Goal: Task Accomplishment & Management: Complete application form

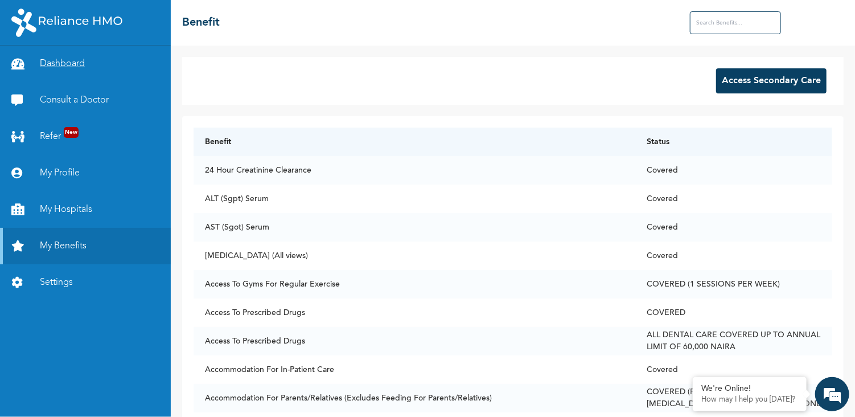
click at [75, 64] on link "Dashboard" at bounding box center [85, 64] width 171 height 36
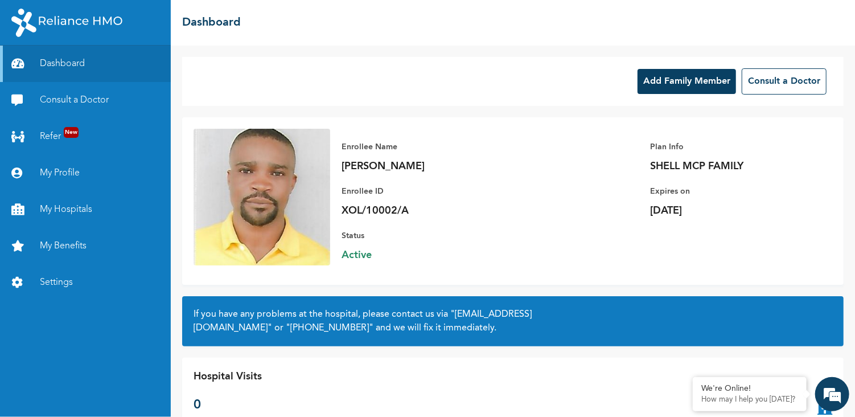
scroll to position [18, 0]
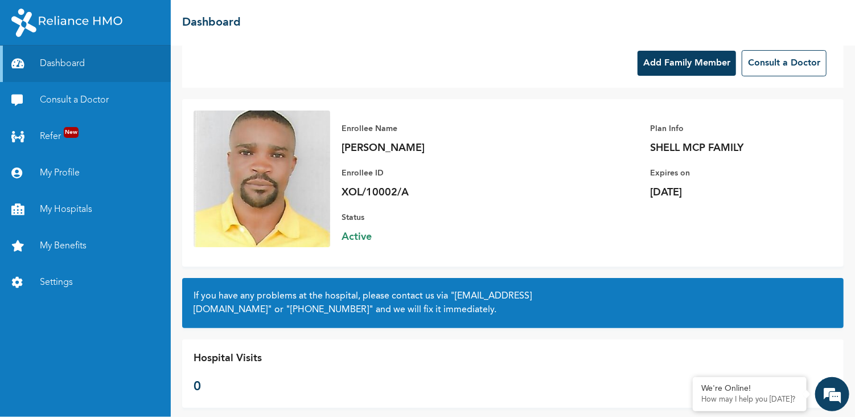
click at [651, 65] on button "Add Family Member" at bounding box center [687, 63] width 99 height 25
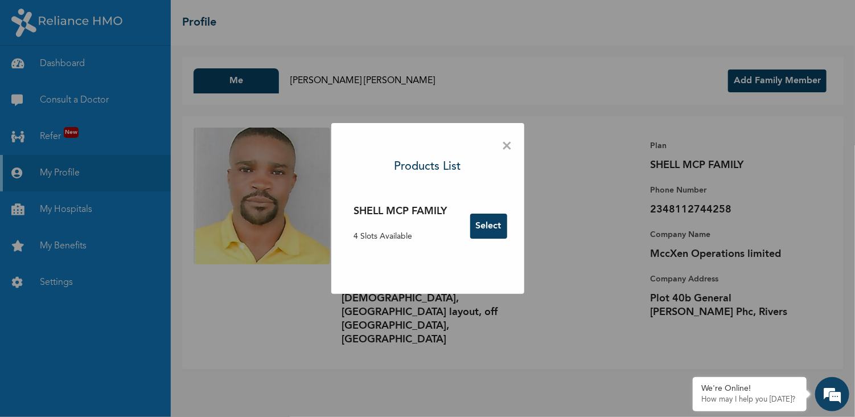
click at [490, 224] on button "Select" at bounding box center [488, 226] width 37 height 25
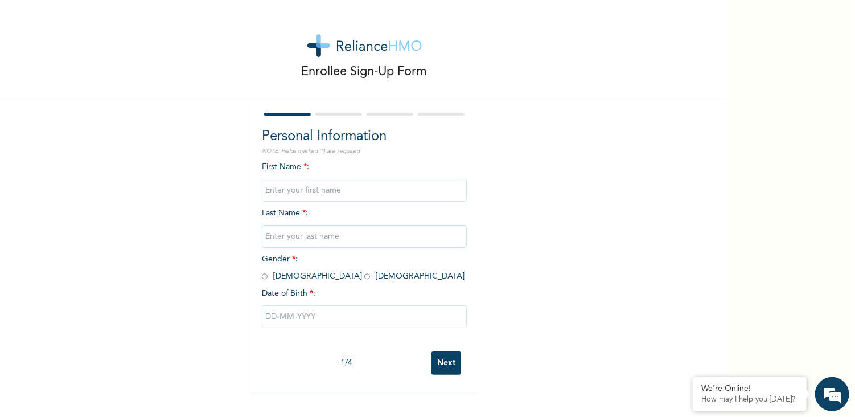
click at [333, 187] on input "text" at bounding box center [364, 190] width 205 height 23
type input "w"
type input "WISDOM"
click at [515, 223] on div "Enrollee Sign-Up Form Personal Information NOTE: Fields marked (*) are required…" at bounding box center [364, 196] width 729 height 392
click at [335, 238] on input "text" at bounding box center [364, 236] width 205 height 23
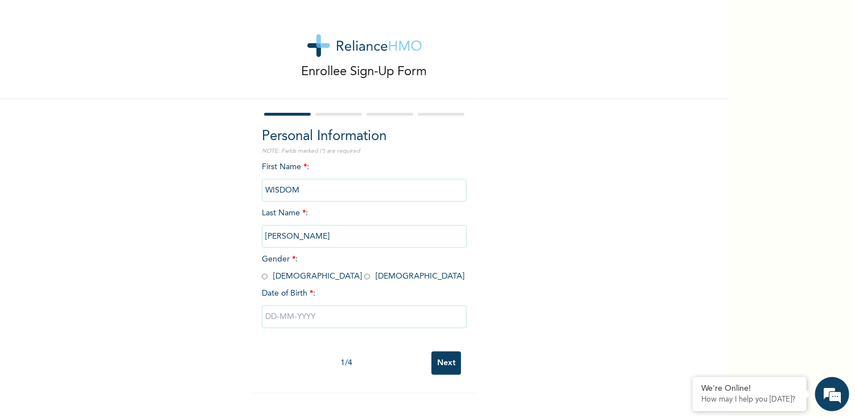
type input "[PERSON_NAME]"
click at [530, 254] on div "Enrollee Sign-Up Form Personal Information NOTE: Fields marked (*) are required…" at bounding box center [364, 196] width 729 height 392
click at [262, 280] on input "radio" at bounding box center [265, 276] width 6 height 11
radio input "true"
click at [291, 315] on input "text" at bounding box center [364, 316] width 205 height 23
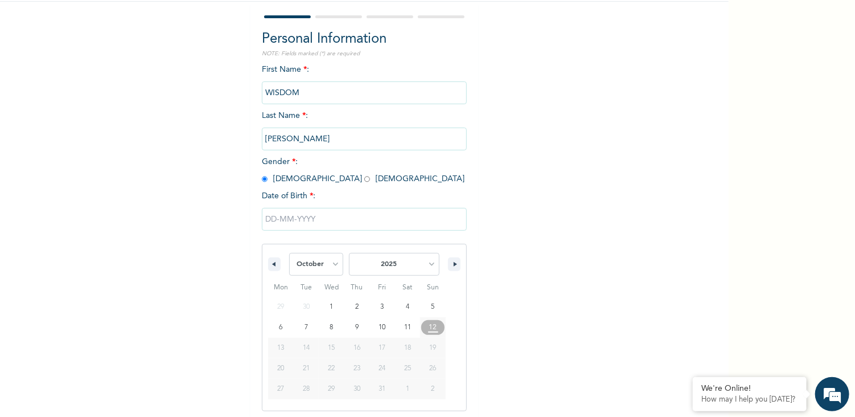
scroll to position [100, 0]
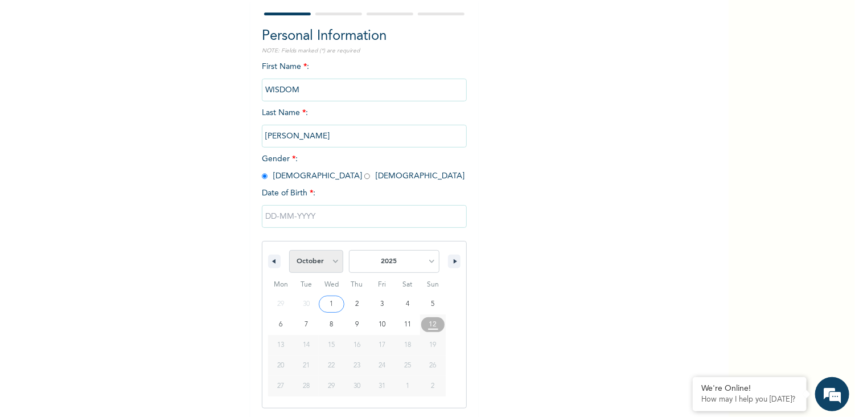
click at [344, 257] on select "January February March April May June July August September October November De…" at bounding box center [316, 261] width 55 height 23
click at [307, 250] on select "January February March April May June July August September October November De…" at bounding box center [316, 261] width 55 height 23
select select "9"
click at [403, 259] on select "2025 2024 2023 2022 2021 2020 2019 2018 2017 2016 2015 2014 2013 2012 2011 2010…" at bounding box center [394, 261] width 91 height 23
select select "2019"
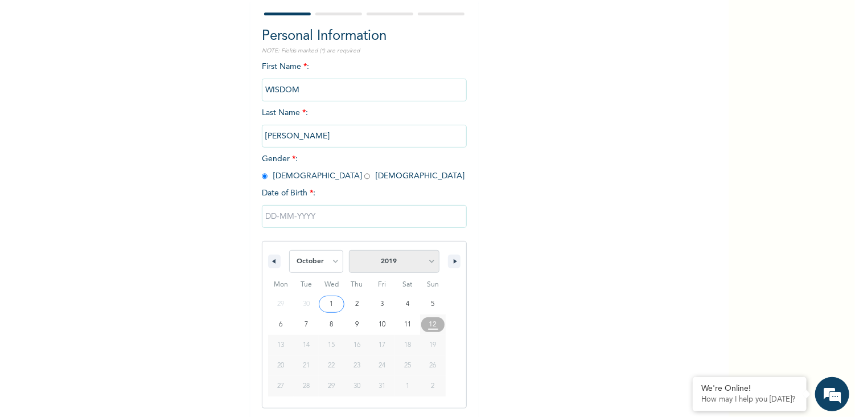
click at [372, 250] on select "2025 2024 2023 2022 2021 2020 2019 2018 2017 2016 2015 2014 2013 2012 2011 2010…" at bounding box center [394, 261] width 91 height 23
type input "10/19/2019"
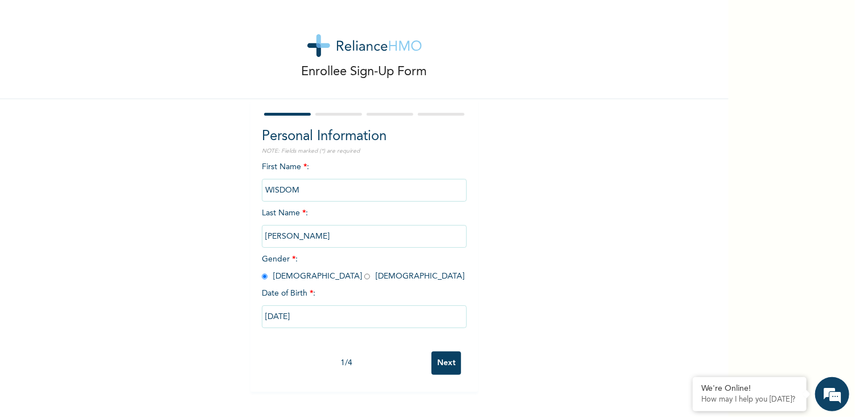
click at [301, 316] on input "10/19/2019" at bounding box center [364, 316] width 205 height 23
select select "9"
select select "2019"
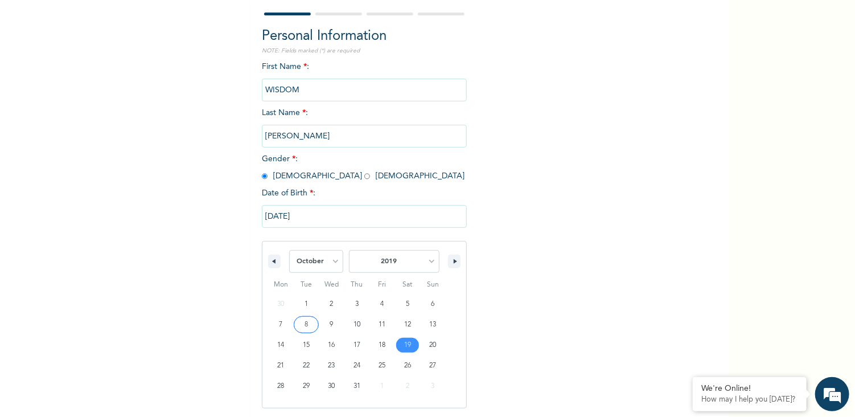
scroll to position [100, 0]
click at [344, 263] on select "January February March April May June July August September October November De…" at bounding box center [316, 261] width 55 height 23
select select "10"
click at [307, 250] on select "January February March April May June July August September October November De…" at bounding box center [316, 261] width 55 height 23
type input "11/19/2019"
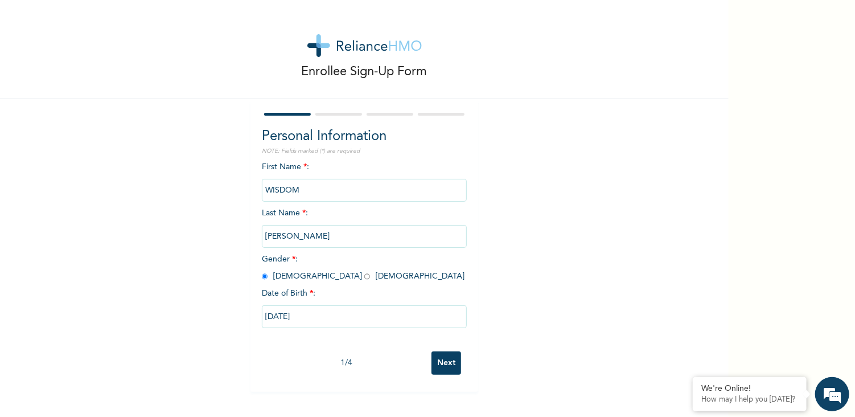
scroll to position [0, 0]
click at [441, 368] on input "Next" at bounding box center [447, 362] width 30 height 23
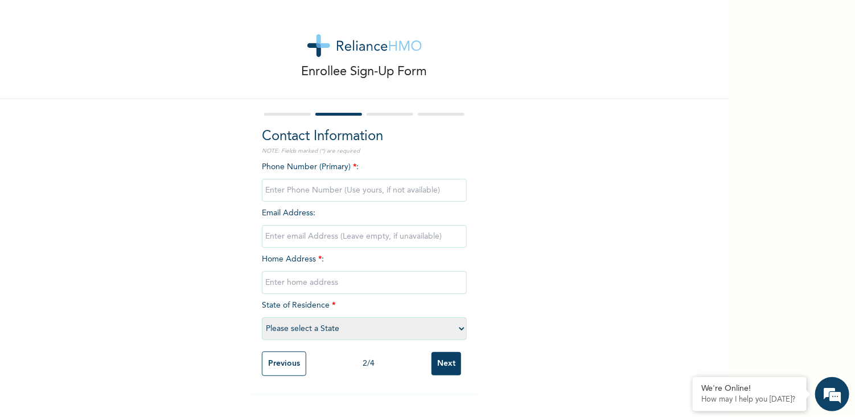
click at [318, 188] on input "phone" at bounding box center [364, 190] width 205 height 23
type input "08112744258"
type input "nweke.cyril@gmail.com"
type input "[DEMOGRAPHIC_DATA], [GEOGRAPHIC_DATA] layout, off [GEOGRAPHIC_DATA] ro"
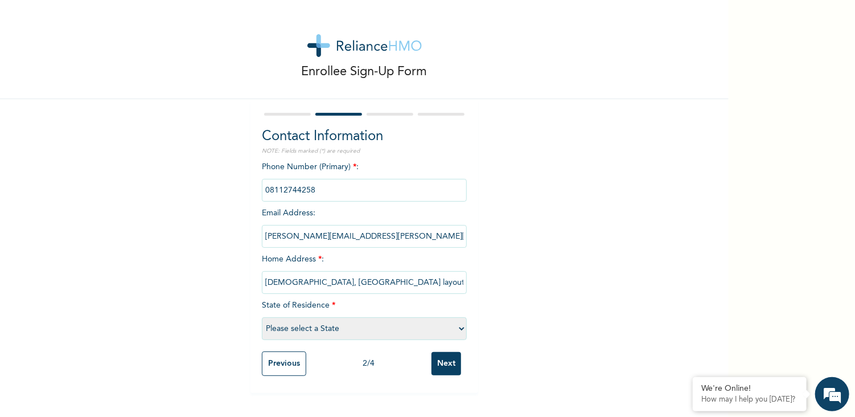
select select "10"
click at [348, 228] on input "nweke.cyril@gmail.com" at bounding box center [364, 236] width 205 height 23
click at [348, 236] on input "nweke.cyril@gmail.com" at bounding box center [364, 236] width 205 height 23
type input "n"
paste input "[EMAIL_ADDRESS][DOMAIN_NAME]"
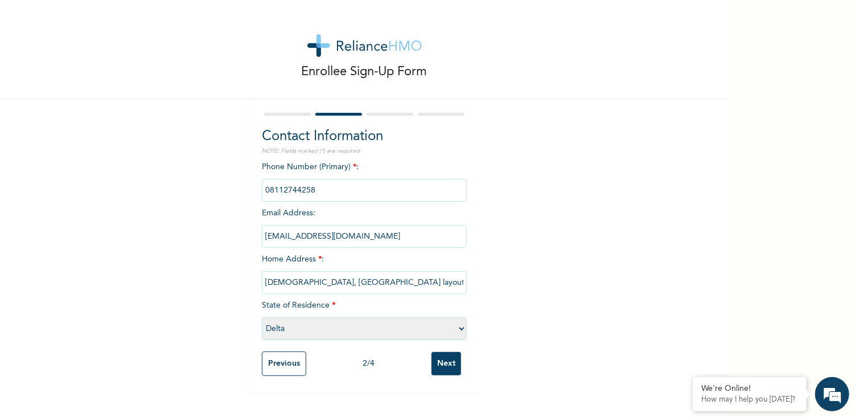
type input "[EMAIL_ADDRESS][DOMAIN_NAME]"
click at [542, 239] on div "Enrollee Sign-Up Form Contact Information NOTE: Fields marked (*) are required …" at bounding box center [364, 196] width 729 height 393
click at [440, 365] on input "Next" at bounding box center [447, 363] width 30 height 23
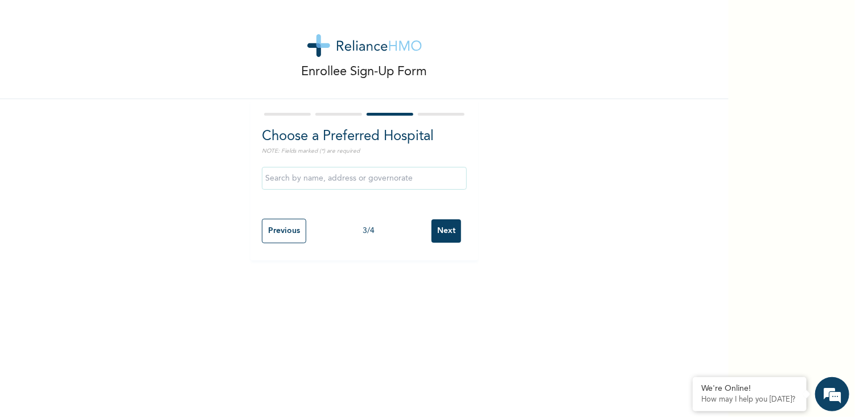
click at [380, 177] on input "text" at bounding box center [364, 178] width 205 height 23
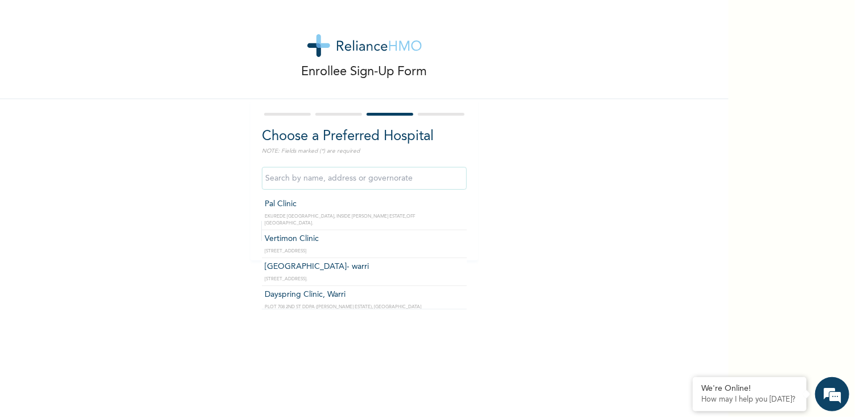
click at [380, 179] on input "text" at bounding box center [364, 178] width 205 height 23
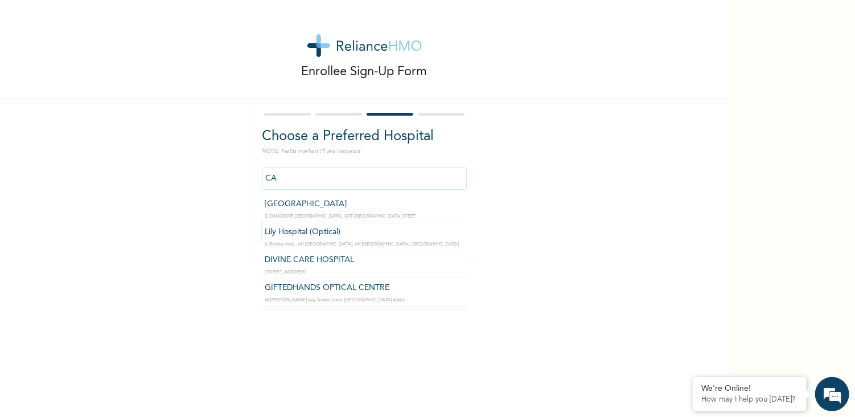
type input "[GEOGRAPHIC_DATA]"
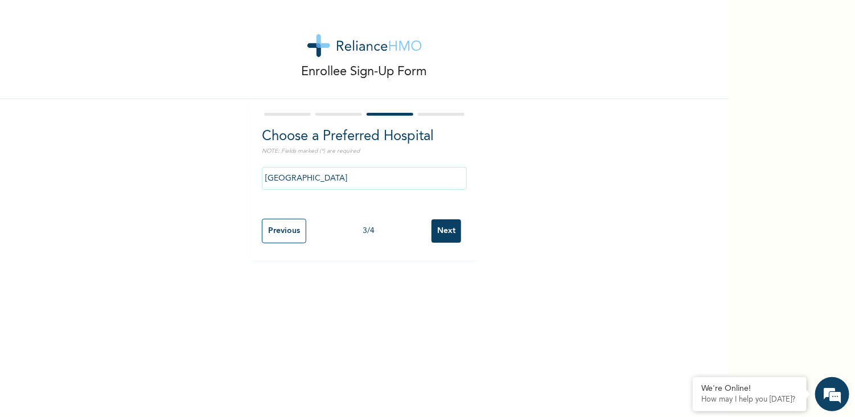
click at [446, 237] on input "Next" at bounding box center [447, 230] width 30 height 23
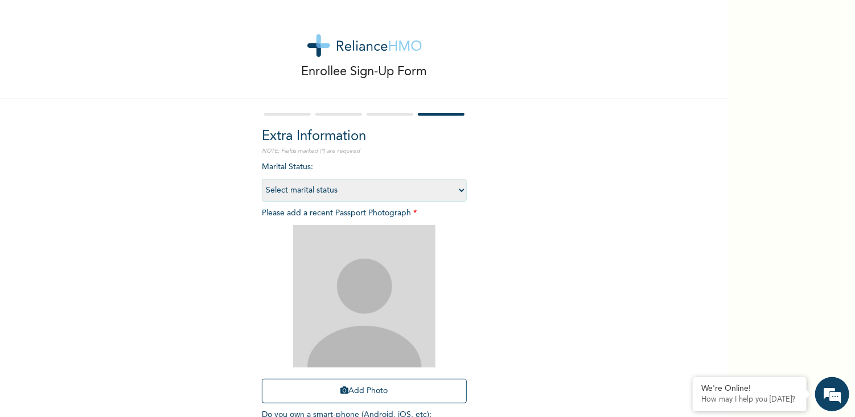
click at [362, 191] on select "Select marital status Single Married Divorced Widow/Widower" at bounding box center [364, 190] width 205 height 23
select select "1"
click at [262, 179] on select "Select marital status Single Married Divorced Widow/Widower" at bounding box center [364, 190] width 205 height 23
click at [363, 394] on button "Add Photo" at bounding box center [364, 391] width 205 height 24
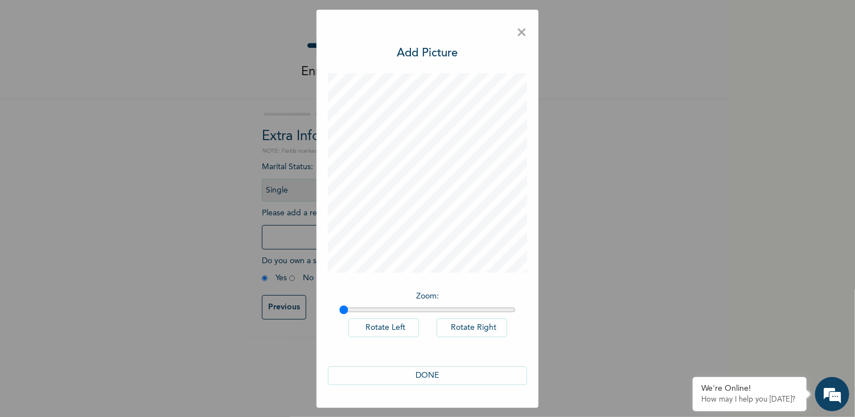
click at [523, 31] on span "×" at bounding box center [522, 33] width 11 height 24
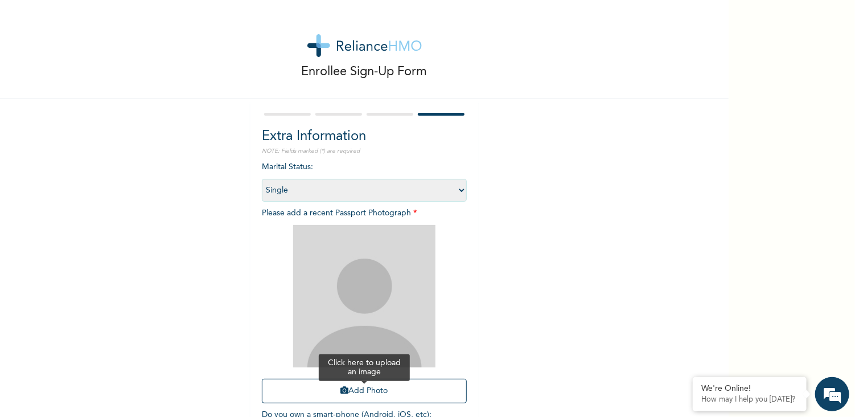
click at [349, 392] on button "Add Photo" at bounding box center [364, 391] width 205 height 24
click at [349, 394] on button "Add Photo" at bounding box center [364, 391] width 205 height 24
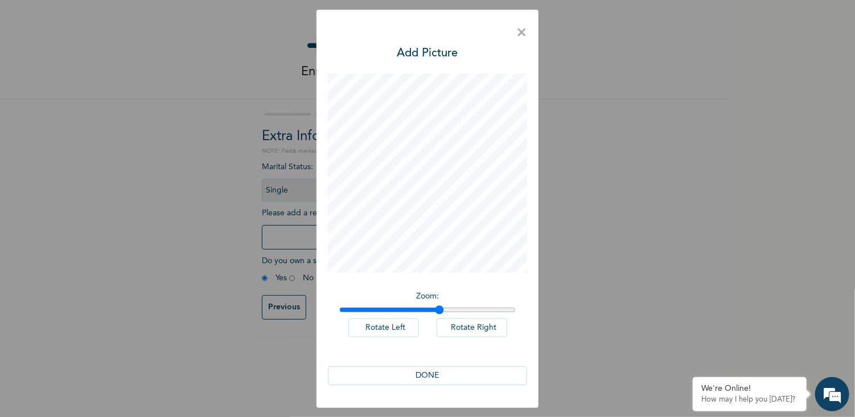
click at [440, 312] on input "range" at bounding box center [427, 309] width 177 height 9
click at [466, 308] on input "range" at bounding box center [427, 309] width 177 height 9
click at [503, 311] on input "range" at bounding box center [427, 309] width 177 height 9
click at [350, 312] on input "range" at bounding box center [427, 309] width 177 height 9
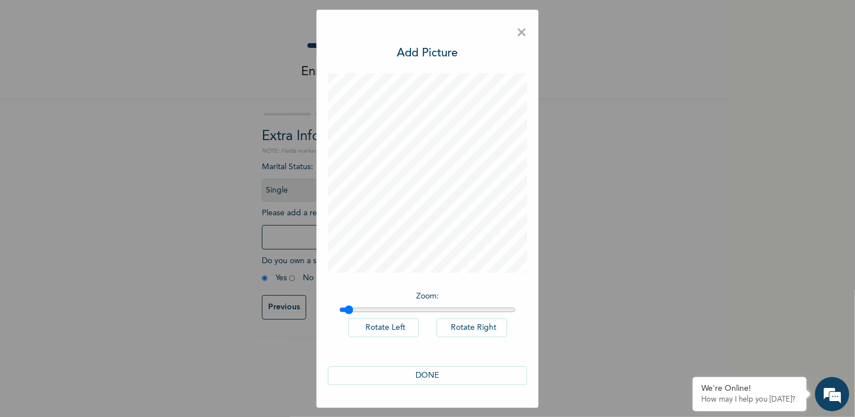
click at [345, 308] on input "range" at bounding box center [427, 309] width 177 height 9
type input "1"
click at [343, 309] on input "range" at bounding box center [427, 309] width 177 height 9
click at [336, 310] on div "Zoom : Rotate Left Rotate Right" at bounding box center [427, 320] width 199 height 70
click at [422, 374] on button "DONE" at bounding box center [427, 375] width 199 height 19
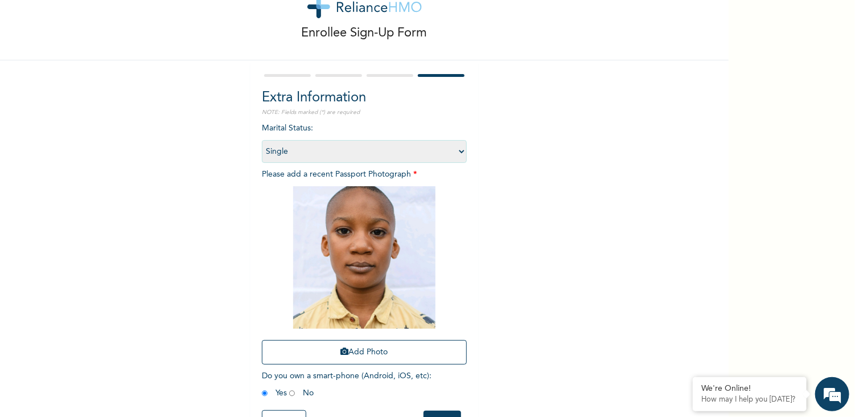
scroll to position [81, 0]
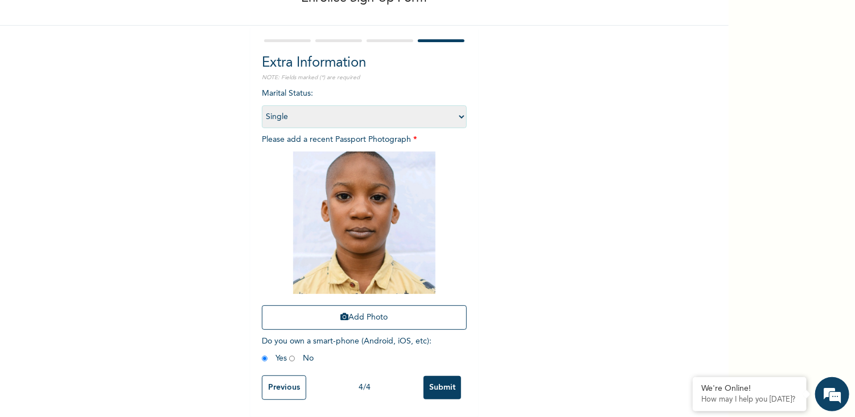
click at [435, 376] on input "Submit" at bounding box center [443, 387] width 38 height 23
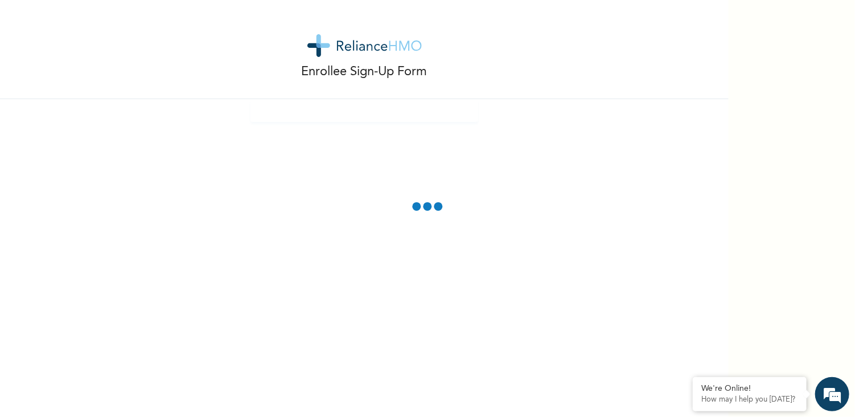
scroll to position [0, 0]
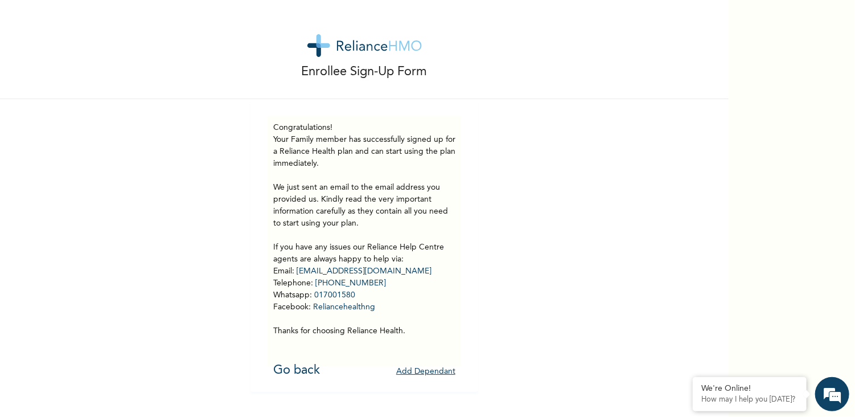
click at [417, 376] on button "Add Dependant" at bounding box center [425, 372] width 59 height 18
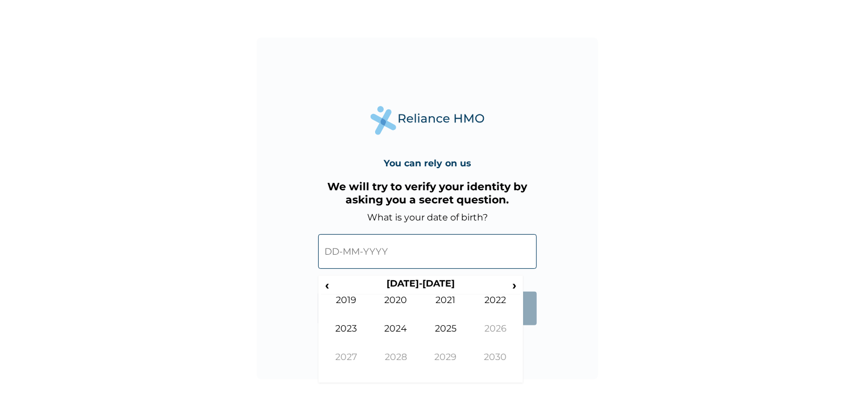
click at [348, 257] on input "text" at bounding box center [427, 251] width 219 height 35
click at [512, 285] on span "›" at bounding box center [515, 285] width 13 height 14
click at [328, 289] on span "‹" at bounding box center [327, 285] width 12 height 14
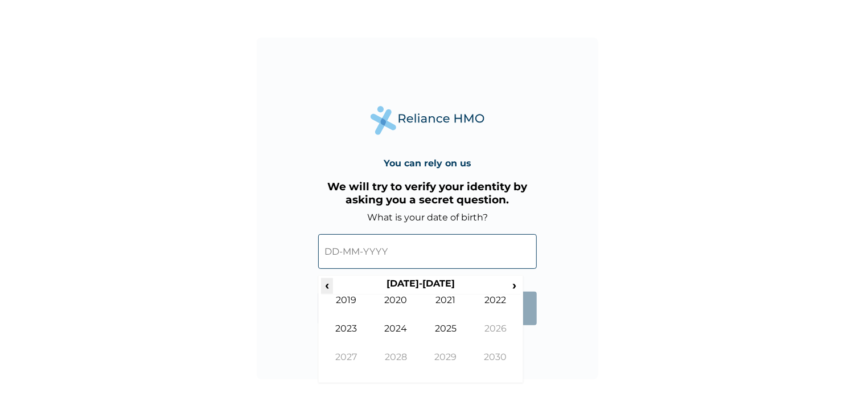
click at [328, 289] on span "‹" at bounding box center [327, 285] width 12 height 14
click at [446, 297] on td "1981" at bounding box center [446, 308] width 50 height 28
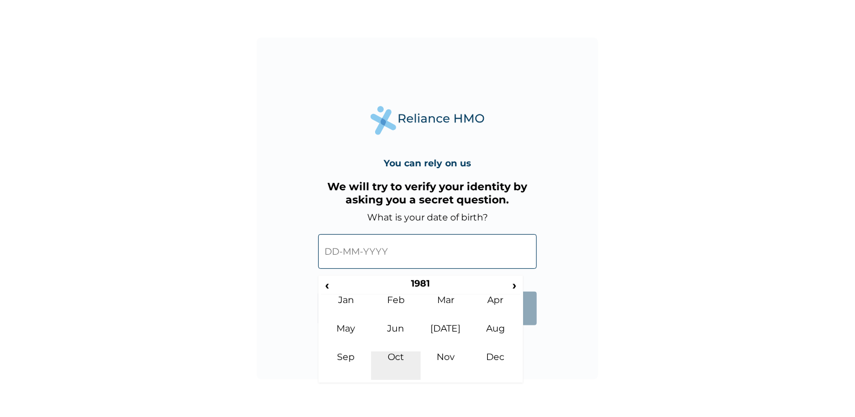
click at [401, 358] on td "Oct" at bounding box center [396, 365] width 50 height 28
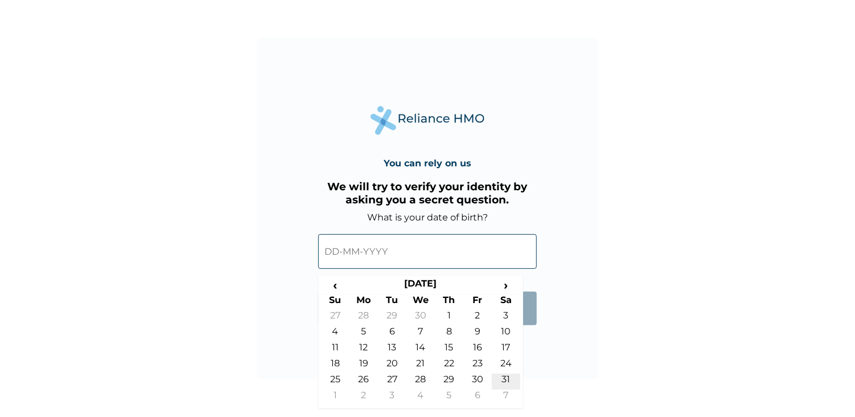
click at [503, 382] on td "31" at bounding box center [506, 382] width 28 height 16
type input "31-10-1981"
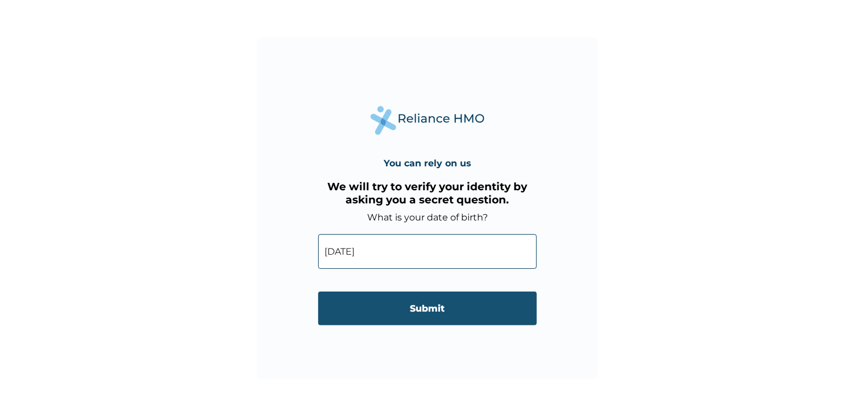
click at [453, 316] on input "Submit" at bounding box center [427, 309] width 219 height 34
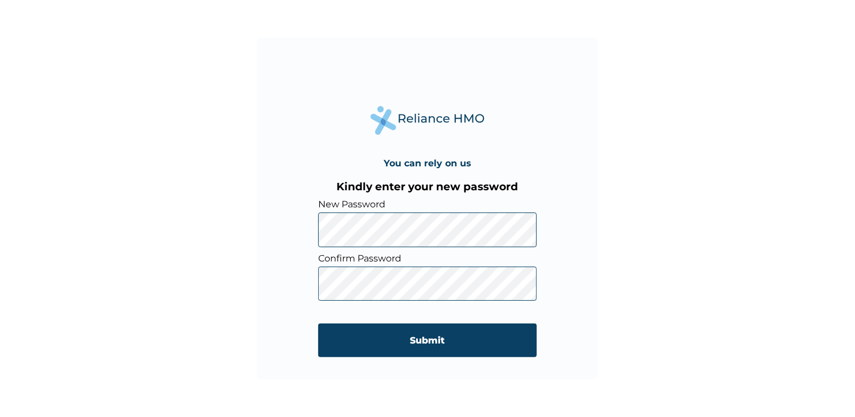
click at [616, 312] on div "You can rely on us Kindly enter your new password New Password Confirm Password…" at bounding box center [427, 208] width 855 height 417
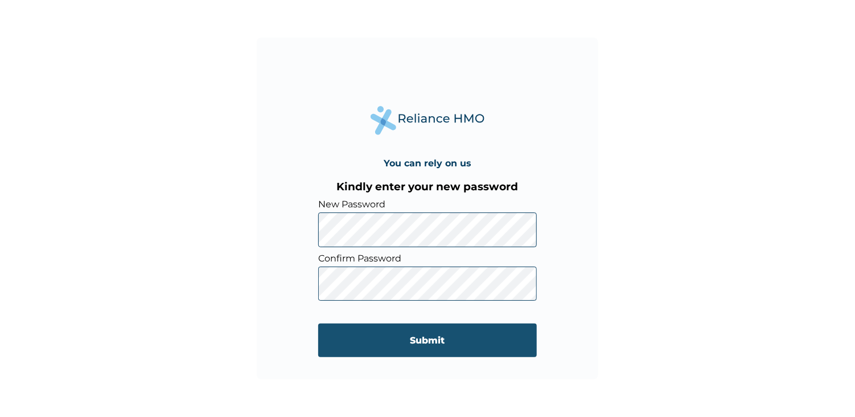
click at [469, 345] on input "Submit" at bounding box center [427, 340] width 219 height 34
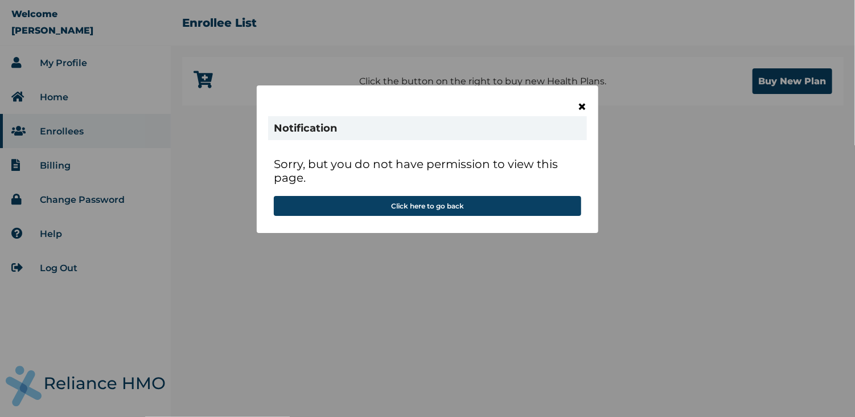
click at [583, 105] on span "×" at bounding box center [582, 106] width 10 height 19
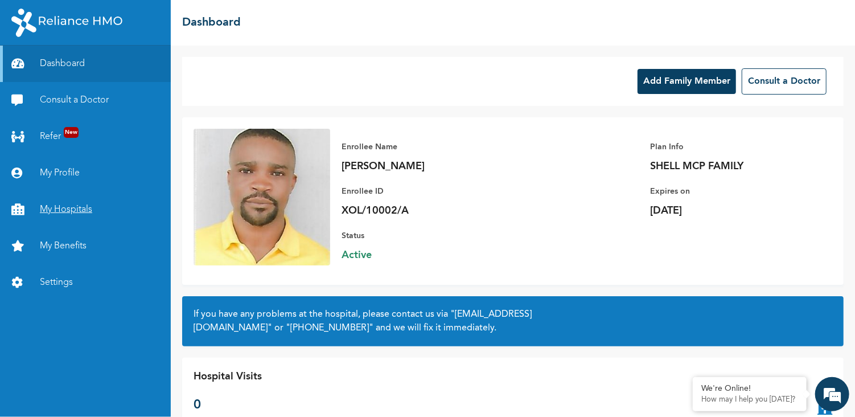
click at [48, 209] on link "My Hospitals" at bounding box center [85, 209] width 171 height 36
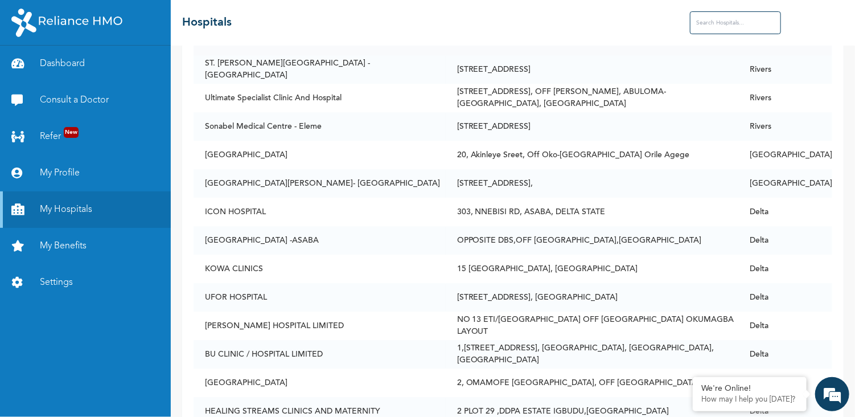
scroll to position [8024, 0]
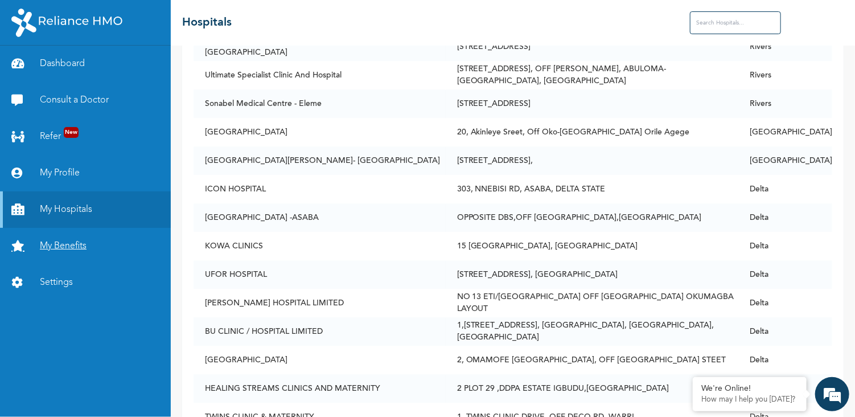
click at [48, 245] on link "My Benefits" at bounding box center [85, 246] width 171 height 36
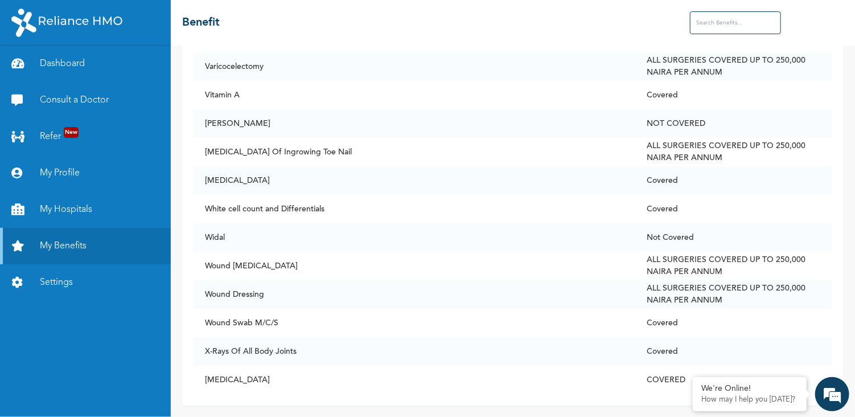
scroll to position [8711, 0]
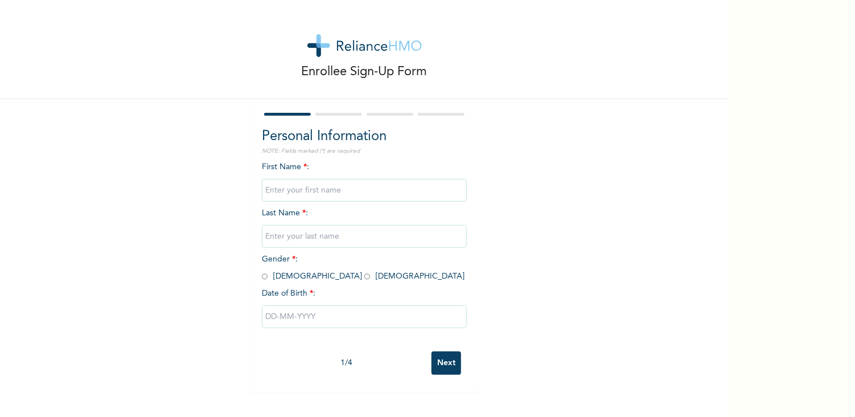
click at [304, 190] on input "text" at bounding box center [364, 190] width 205 height 23
type input "WINNIE"
click at [307, 239] on input "text" at bounding box center [364, 236] width 205 height 23
type input "[PERSON_NAME]"
click at [546, 237] on div "Enrollee Sign-Up Form Personal Information NOTE: Fields marked (*) are required…" at bounding box center [364, 196] width 729 height 392
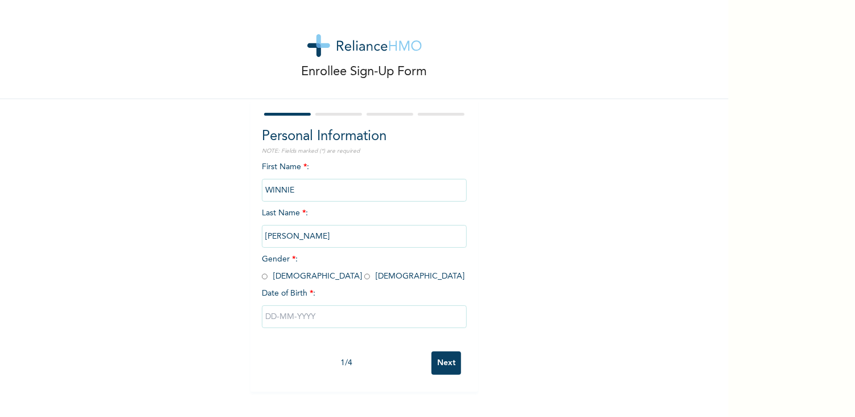
click at [364, 277] on input "radio" at bounding box center [367, 276] width 6 height 11
radio input "true"
click at [297, 316] on input "text" at bounding box center [364, 316] width 205 height 23
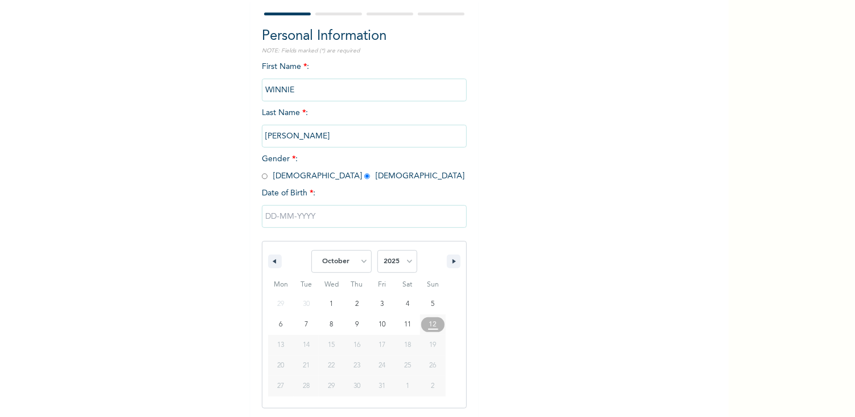
scroll to position [100, 0]
click at [354, 265] on select "January February March April May June July August September October November De…" at bounding box center [342, 261] width 60 height 23
select select "0"
click at [312, 250] on select "January February March April May June July August September October November De…" at bounding box center [342, 261] width 60 height 23
click at [404, 261] on select "2025 2024 2023 2022 2021 2020 2019 2018 2017 2016 2015 2014 2013 2012 2011 2010…" at bounding box center [398, 261] width 40 height 23
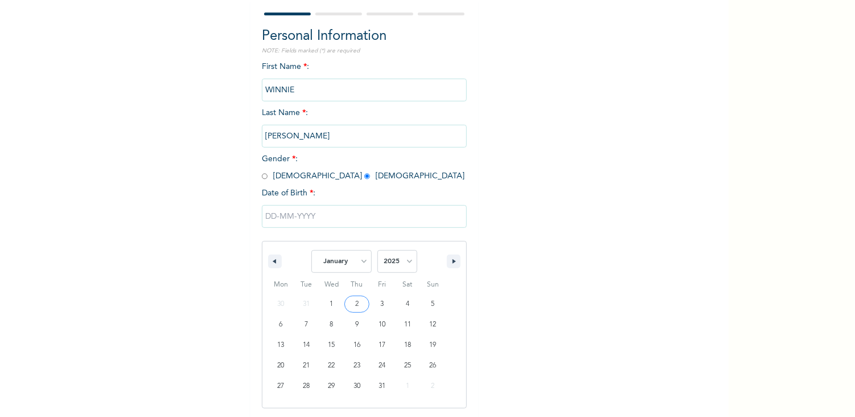
select select "2017"
click at [378, 250] on select "2025 2024 2023 2022 2021 2020 2019 2018 2017 2016 2015 2014 2013 2012 2011 2010…" at bounding box center [398, 261] width 40 height 23
type input "01/13/2017"
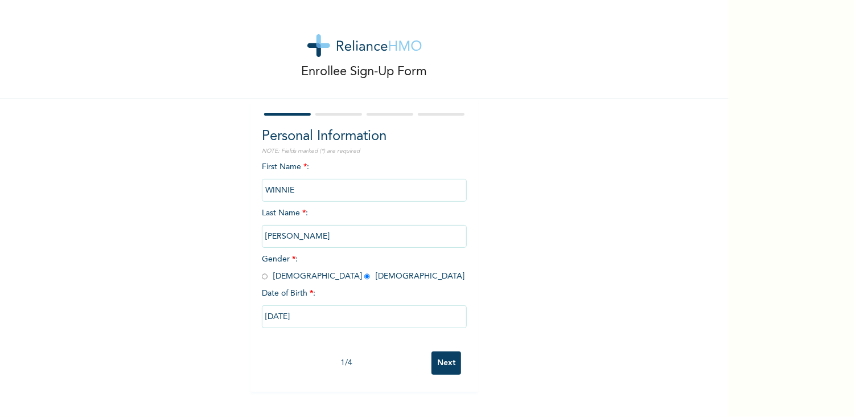
click at [444, 364] on input "Next" at bounding box center [447, 362] width 30 height 23
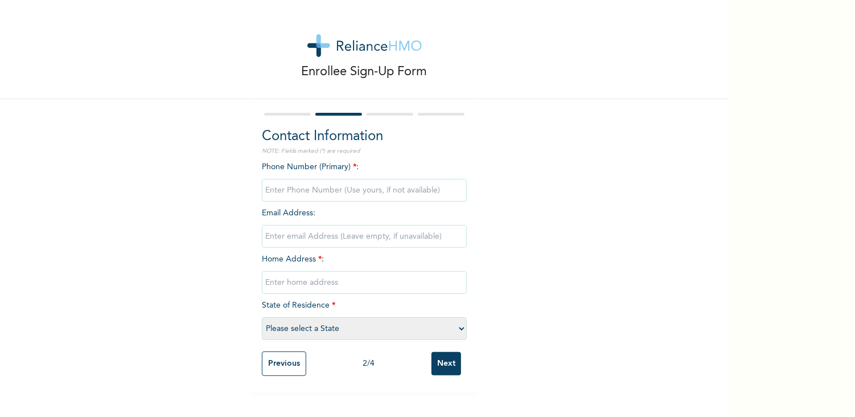
click at [325, 191] on input "phone" at bounding box center [364, 190] width 205 height 23
type input "08112744258"
type input "[EMAIL_ADDRESS][DOMAIN_NAME]"
type input "[DEMOGRAPHIC_DATA], [GEOGRAPHIC_DATA] layout, off [GEOGRAPHIC_DATA] ro"
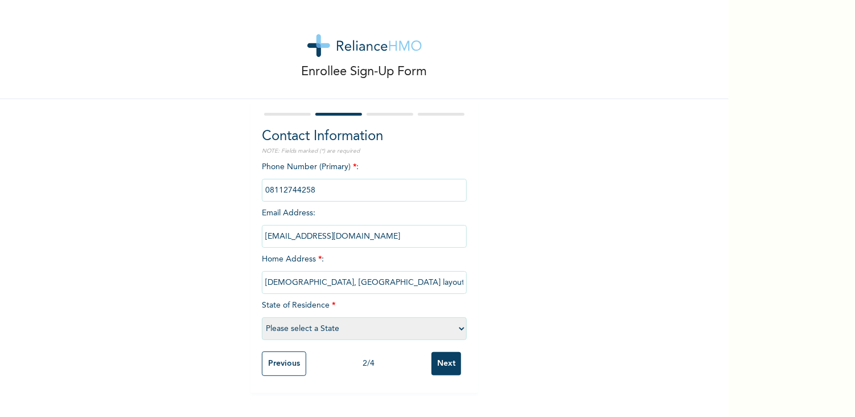
select select "10"
click at [375, 237] on input "[EMAIL_ADDRESS][DOMAIN_NAME]" at bounding box center [364, 236] width 205 height 23
click at [518, 247] on div "Enrollee Sign-Up Form Contact Information NOTE: Fields marked (*) are required …" at bounding box center [364, 196] width 729 height 393
click at [380, 236] on input "[EMAIL_ADDRESS][DOMAIN_NAME]" at bounding box center [364, 236] width 205 height 23
type input "w"
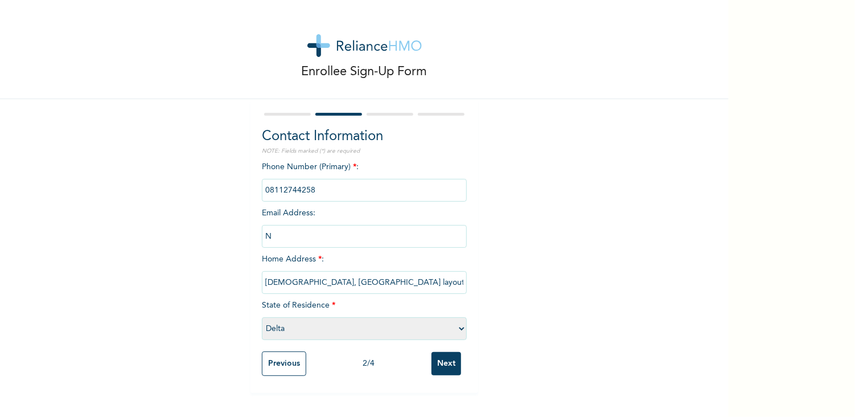
type input "nweke.cyril@gmail.com"
click at [440, 363] on input "Next" at bounding box center [447, 363] width 30 height 23
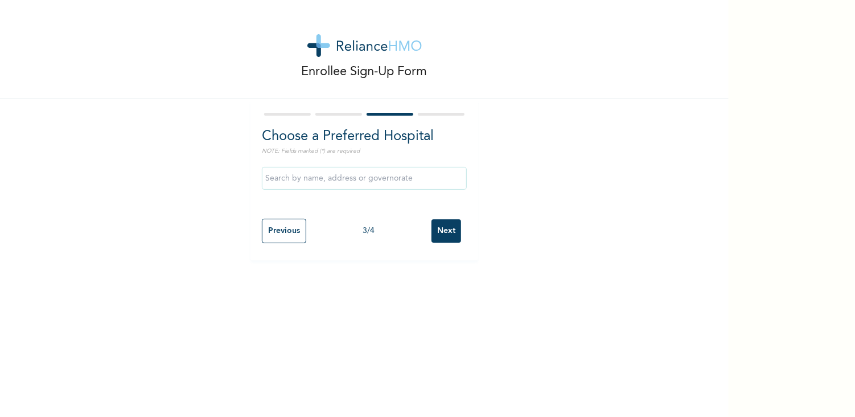
click at [338, 181] on input "text" at bounding box center [364, 178] width 205 height 23
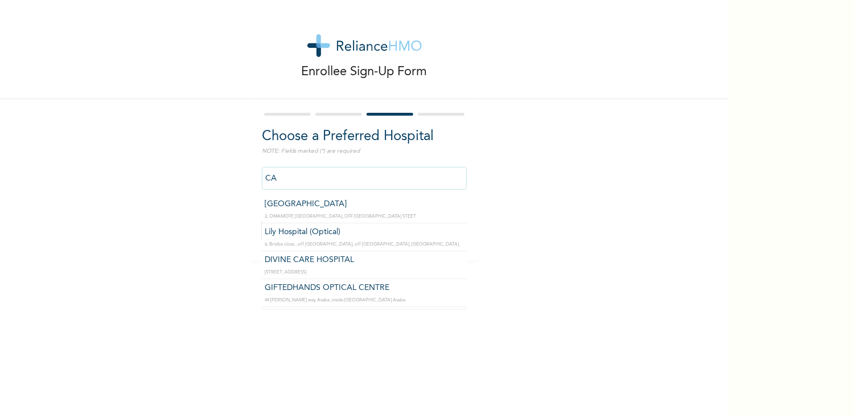
type input "[GEOGRAPHIC_DATA]"
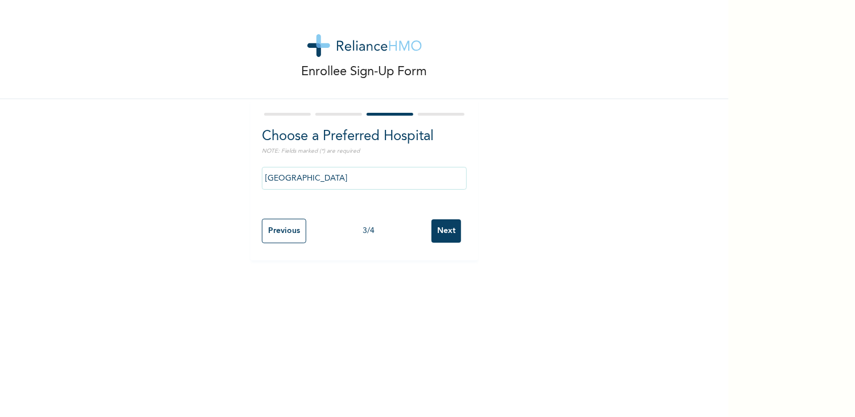
click at [444, 233] on input "Next" at bounding box center [447, 230] width 30 height 23
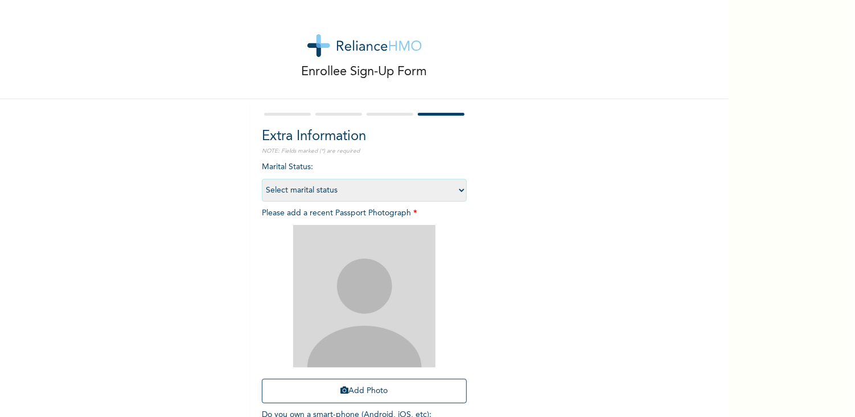
click at [394, 192] on select "Select marital status Single Married Divorced Widow/Widower" at bounding box center [364, 190] width 205 height 23
select select "1"
click at [262, 179] on select "Select marital status Single Married Divorced Widow/Widower" at bounding box center [364, 190] width 205 height 23
click at [362, 388] on button "Add Photo" at bounding box center [364, 391] width 205 height 24
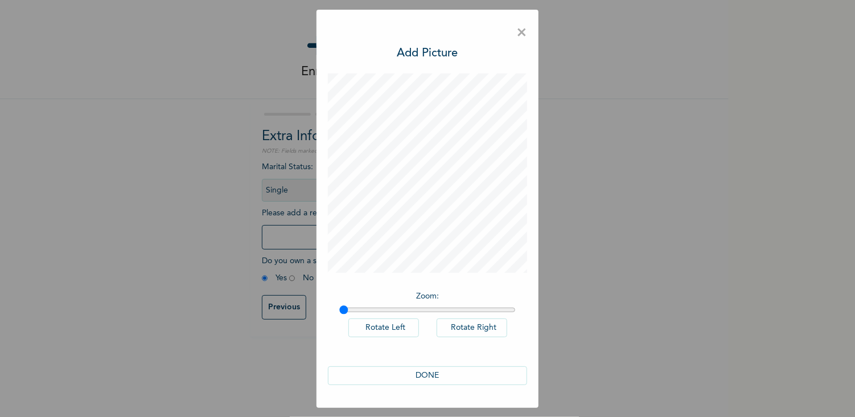
click at [416, 380] on button "DONE" at bounding box center [427, 375] width 199 height 19
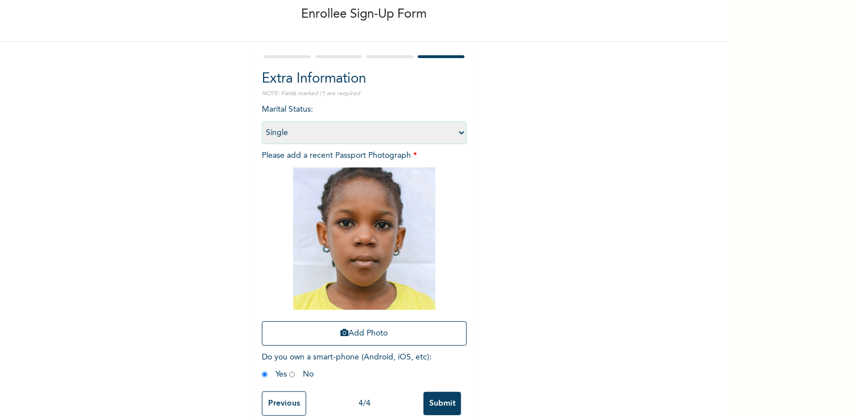
scroll to position [81, 0]
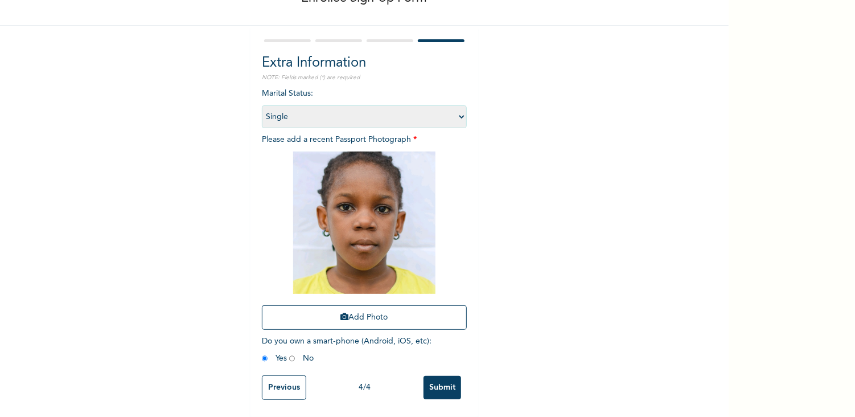
click at [440, 385] on input "Submit" at bounding box center [443, 387] width 38 height 23
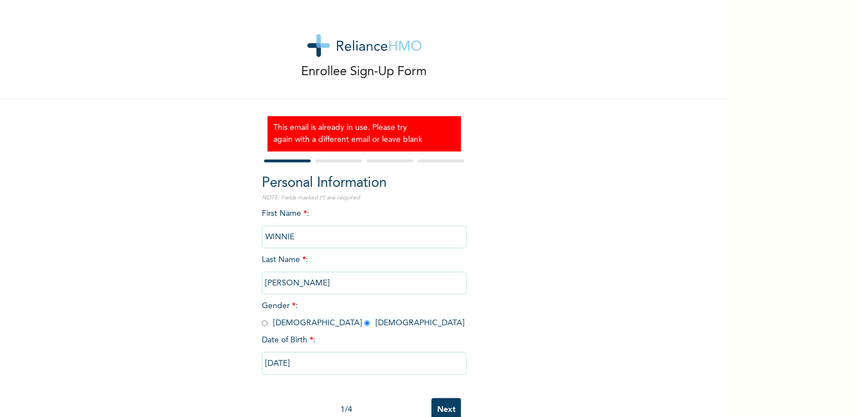
scroll to position [30, 0]
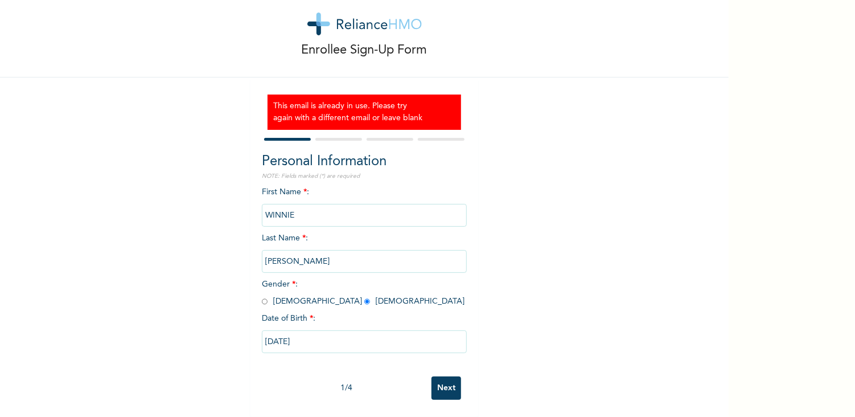
click at [444, 383] on input "Next" at bounding box center [447, 387] width 30 height 23
select select "10"
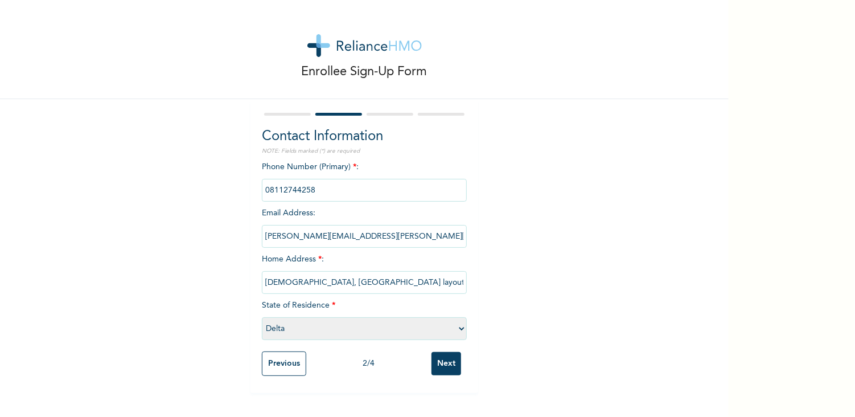
scroll to position [0, 0]
click at [278, 363] on input "Previous" at bounding box center [284, 363] width 44 height 24
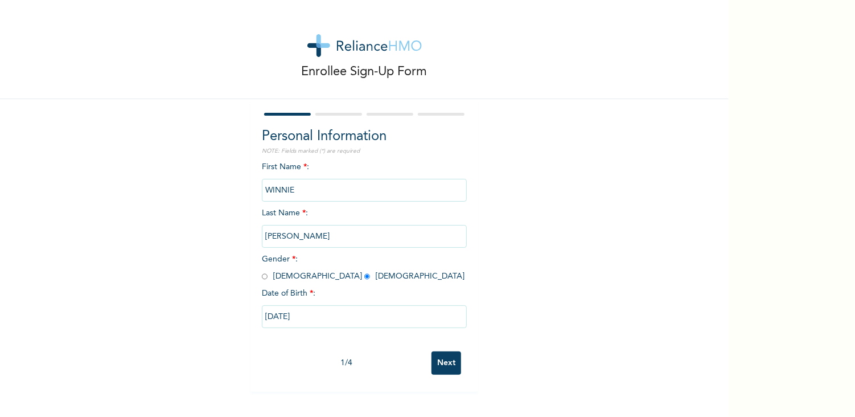
click at [436, 364] on input "Next" at bounding box center [447, 362] width 30 height 23
select select "10"
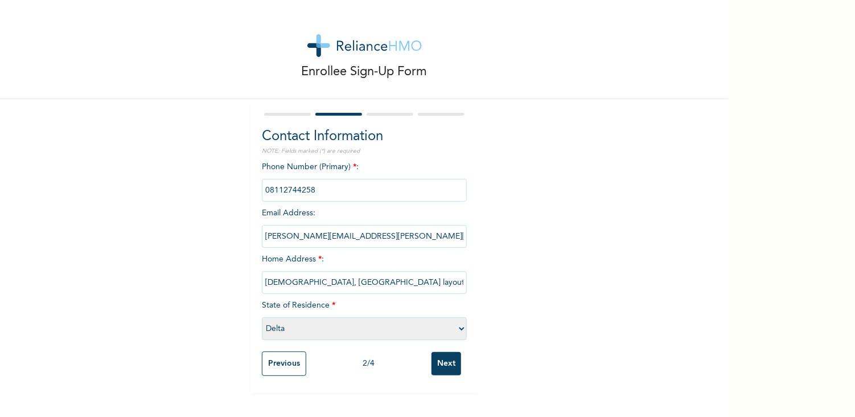
click at [349, 241] on input "nweke.cyril@gmail.com" at bounding box center [364, 236] width 205 height 23
type input "nweke.cyril74@yahoo.com"
click at [496, 289] on div "Enrollee Sign-Up Form Contact Information NOTE: Fields marked (*) are required …" at bounding box center [364, 196] width 729 height 393
click at [444, 364] on input "Next" at bounding box center [447, 363] width 30 height 23
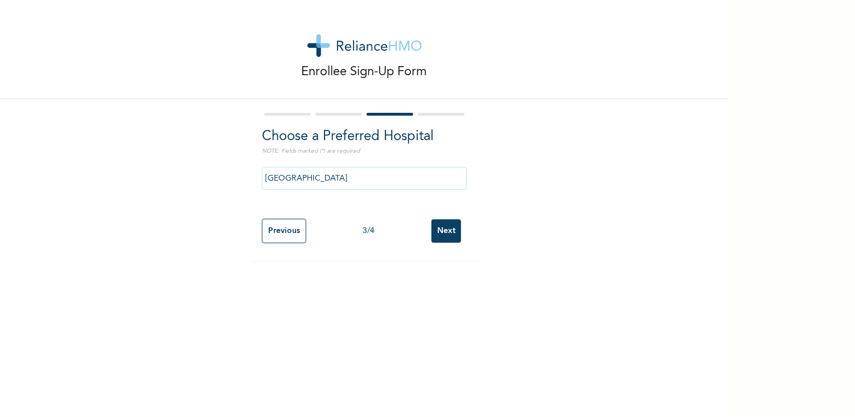
click at [440, 233] on input "Next" at bounding box center [447, 230] width 30 height 23
select select "1"
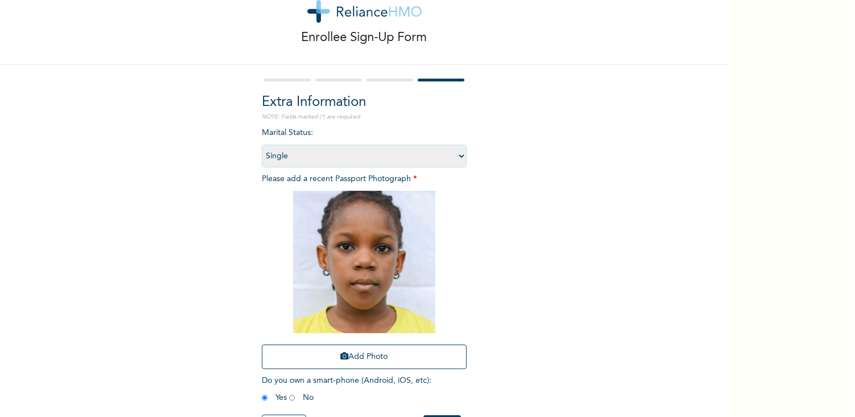
scroll to position [81, 0]
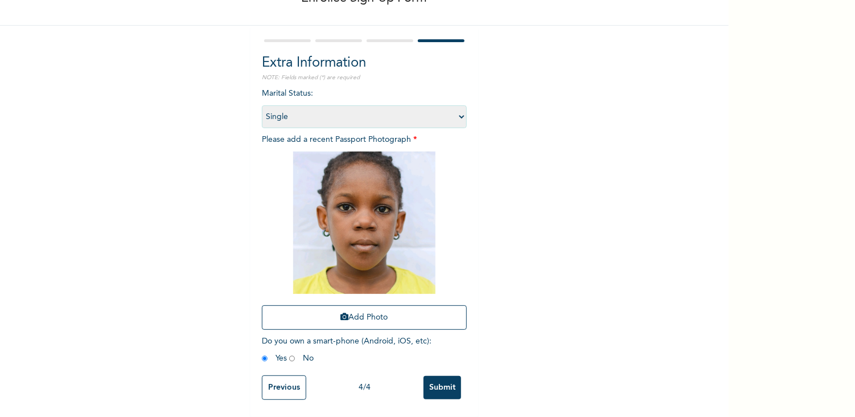
click at [439, 376] on input "Submit" at bounding box center [443, 387] width 38 height 23
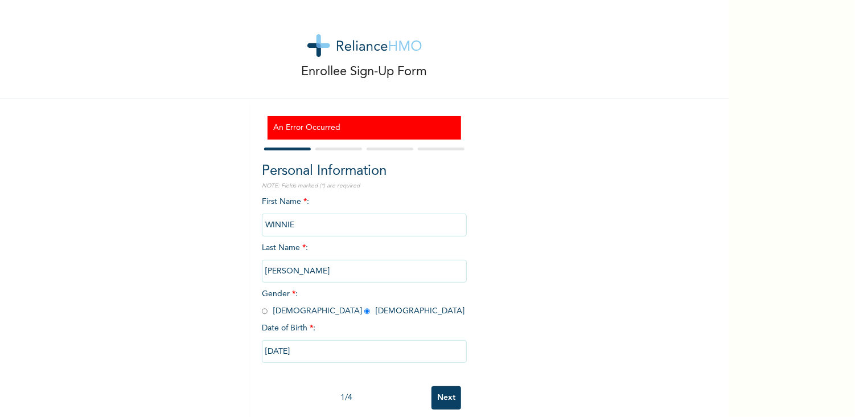
scroll to position [18, 0]
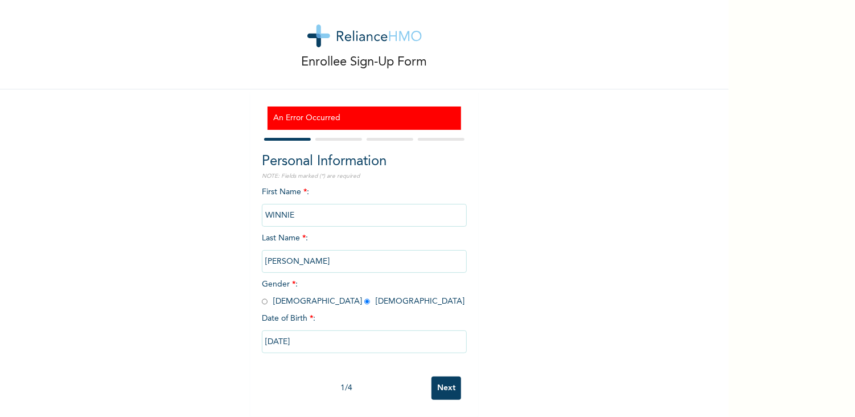
click at [438, 380] on input "Next" at bounding box center [447, 387] width 30 height 23
select select "10"
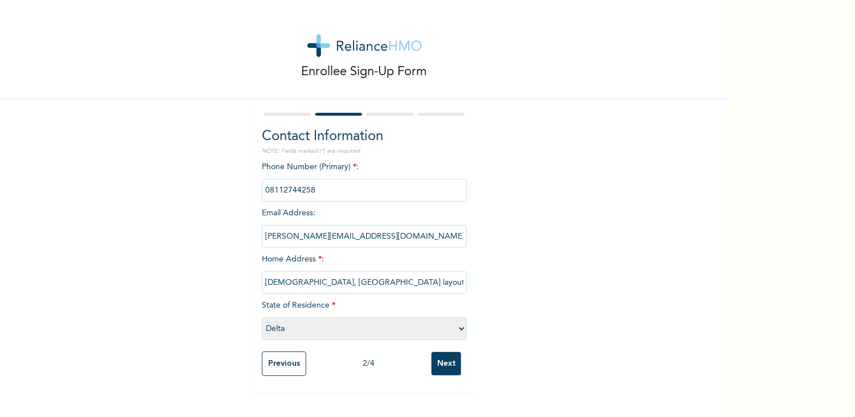
scroll to position [0, 0]
click at [442, 366] on input "Next" at bounding box center [447, 363] width 30 height 23
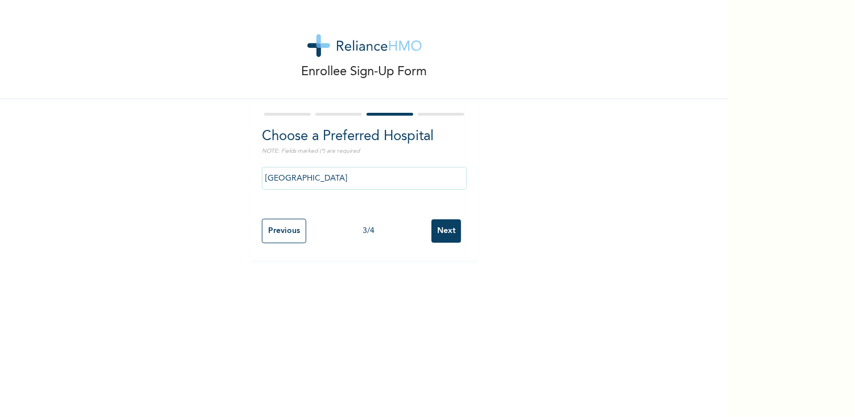
click at [449, 235] on input "Next" at bounding box center [447, 230] width 30 height 23
select select "1"
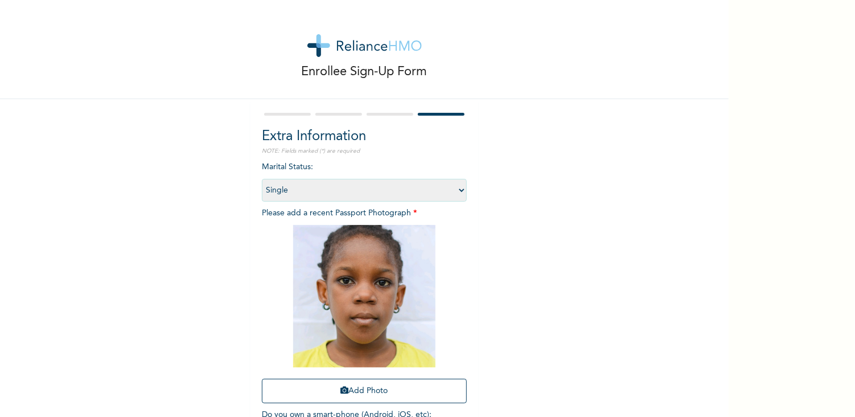
scroll to position [81, 0]
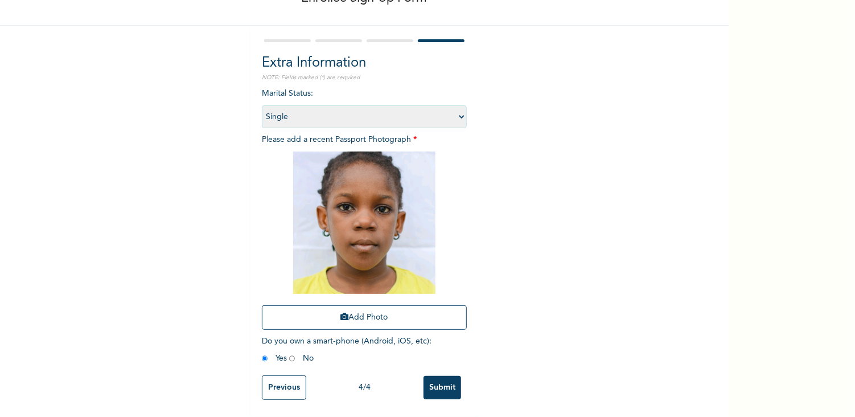
click at [435, 382] on input "Submit" at bounding box center [443, 387] width 38 height 23
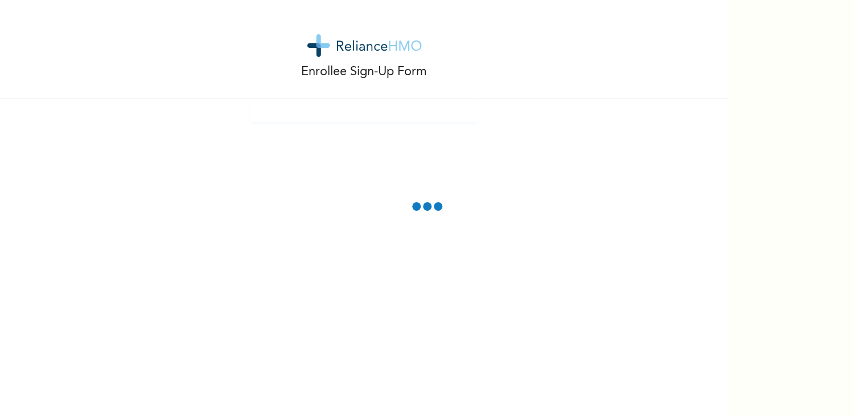
scroll to position [18, 0]
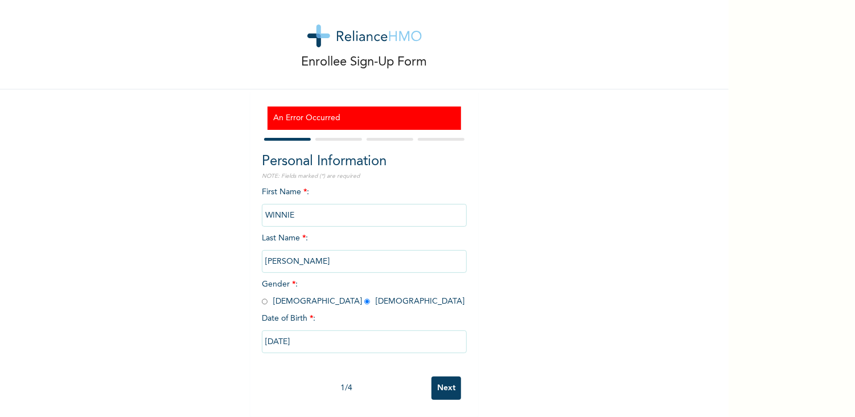
click at [437, 381] on input "Next" at bounding box center [447, 387] width 30 height 23
select select "10"
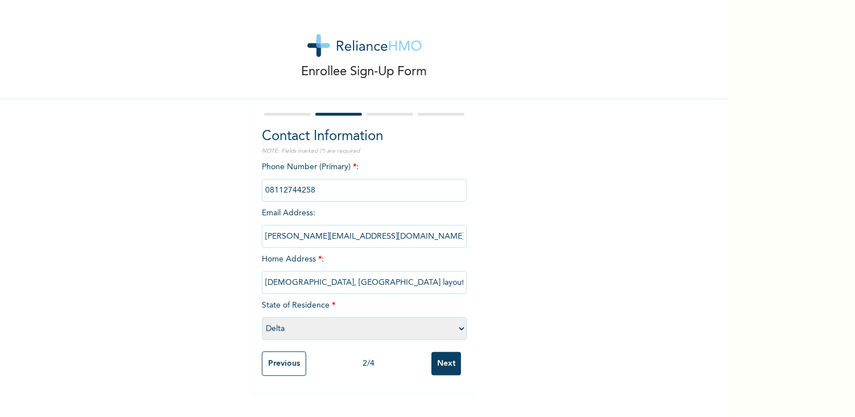
scroll to position [0, 0]
click at [437, 360] on input "Next" at bounding box center [447, 363] width 30 height 23
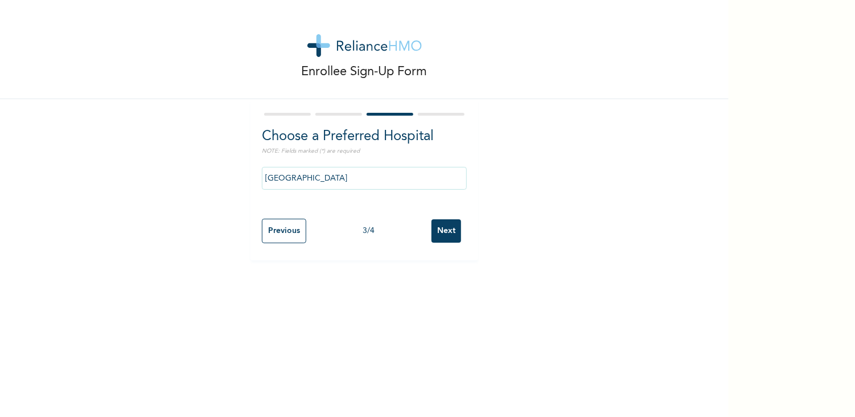
click at [446, 227] on input "Next" at bounding box center [447, 230] width 30 height 23
select select "1"
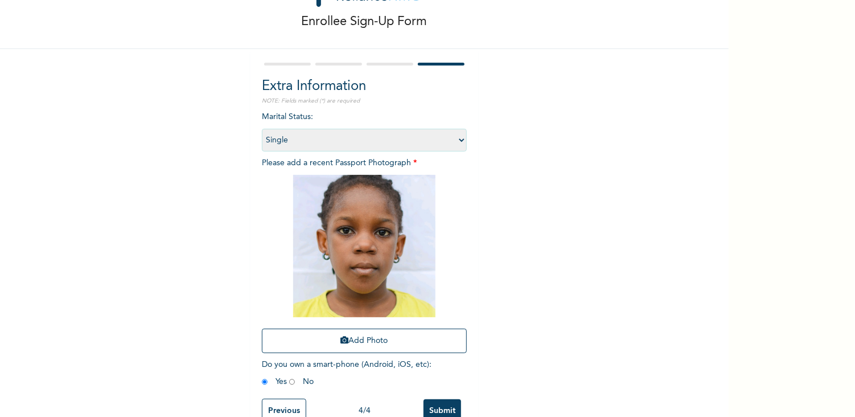
scroll to position [79, 0]
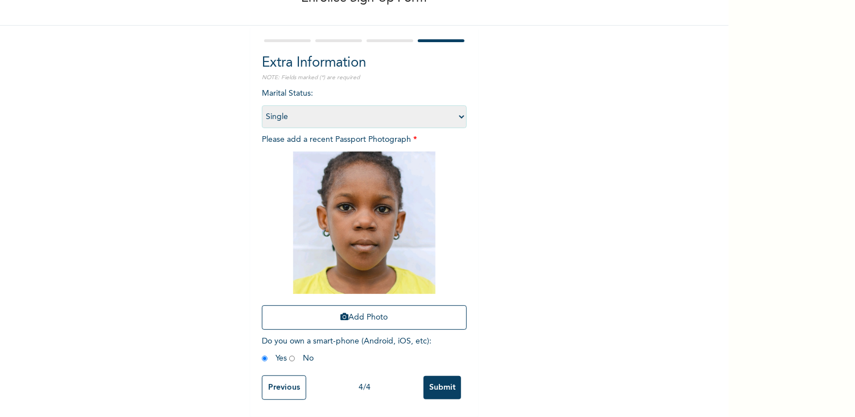
click at [437, 388] on input "Submit" at bounding box center [443, 387] width 38 height 23
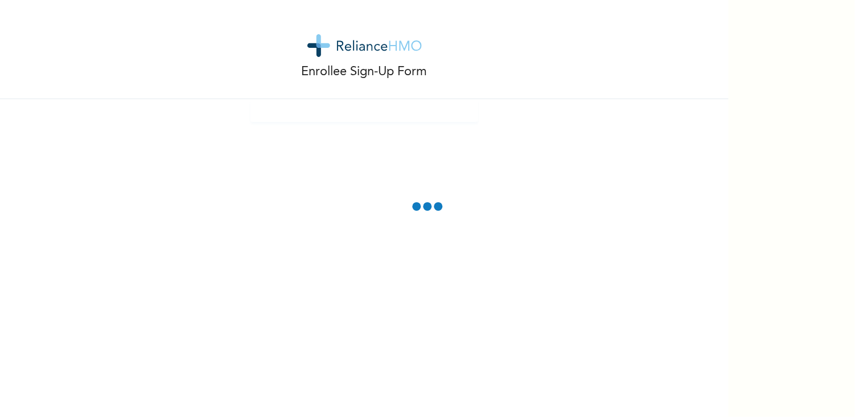
scroll to position [0, 0]
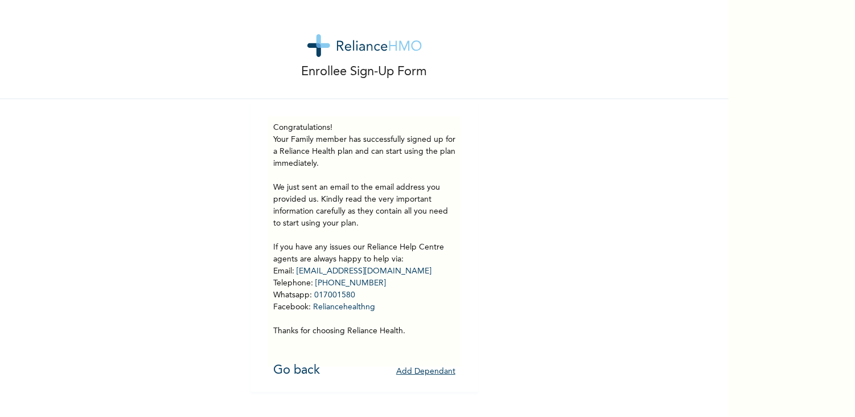
click at [423, 373] on button "Add Dependant" at bounding box center [425, 372] width 59 height 18
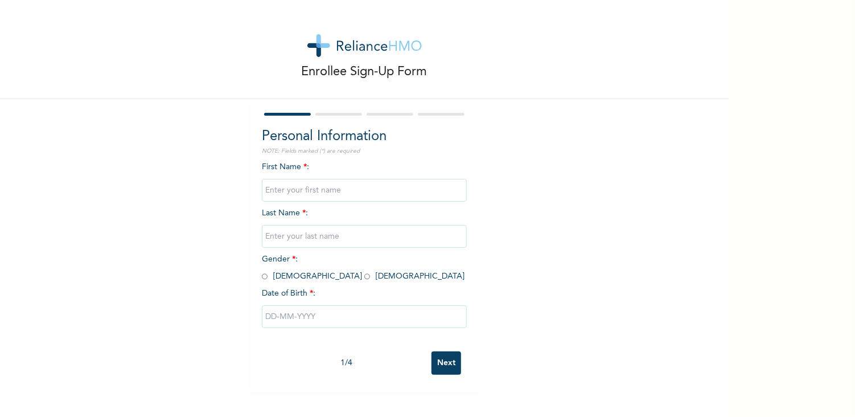
click at [313, 189] on input "text" at bounding box center [364, 190] width 205 height 23
type input "CHIBUZOR"
click at [305, 241] on input "text" at bounding box center [364, 236] width 205 height 23
type input "[PERSON_NAME]"
click at [577, 256] on div "Enrollee Sign-Up Form Personal Information NOTE: Fields marked (*) are required…" at bounding box center [364, 196] width 729 height 392
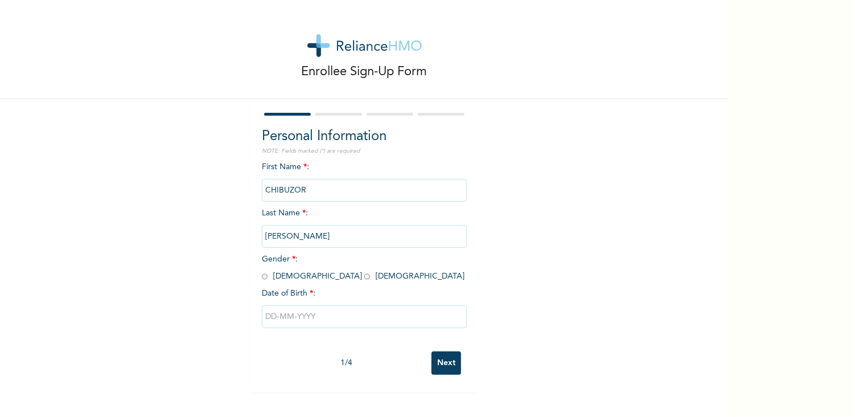
click at [262, 277] on input "radio" at bounding box center [265, 276] width 6 height 11
radio input "true"
click at [288, 312] on input "text" at bounding box center [364, 316] width 205 height 23
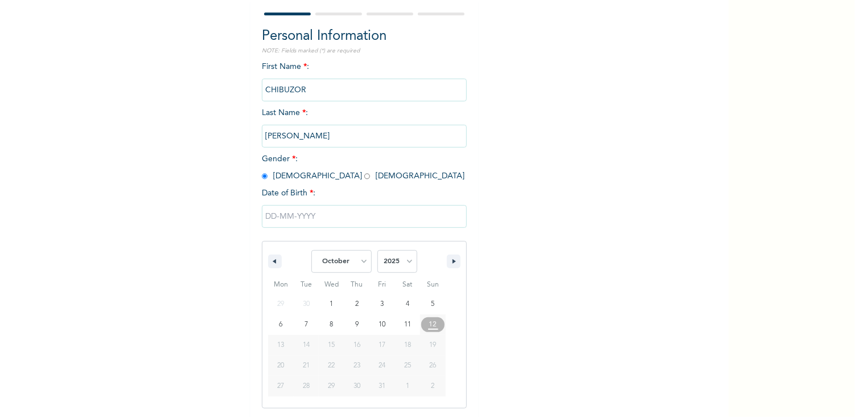
scroll to position [100, 0]
click at [351, 263] on select "January February March April May June July August September October November De…" at bounding box center [342, 261] width 60 height 23
select select "7"
click at [312, 250] on select "January February March April May June July August September October November De…" at bounding box center [342, 261] width 60 height 23
click at [395, 266] on select "2025 2024 2023 2022 2021 2020 2019 2018 2017 2016 2015 2014 2013 2012 2011 2010…" at bounding box center [398, 261] width 40 height 23
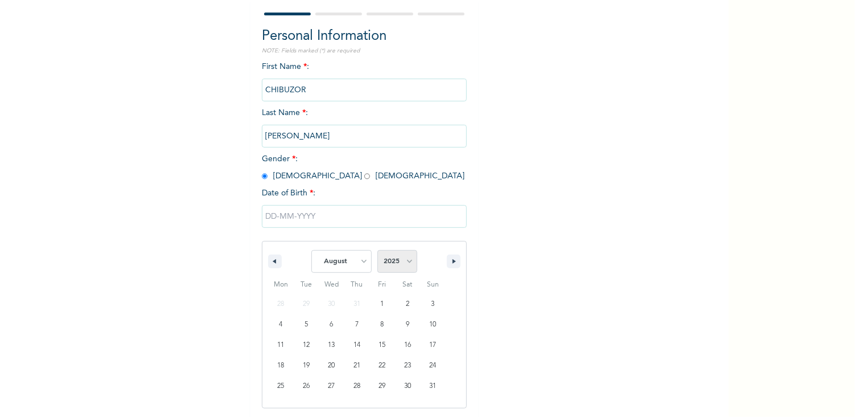
select select "2019"
click at [378, 250] on select "2025 2024 2023 2022 2021 2020 2019 2018 2017 2016 2015 2014 2013 2012 2011 2010…" at bounding box center [398, 261] width 40 height 23
type input "[DATE]"
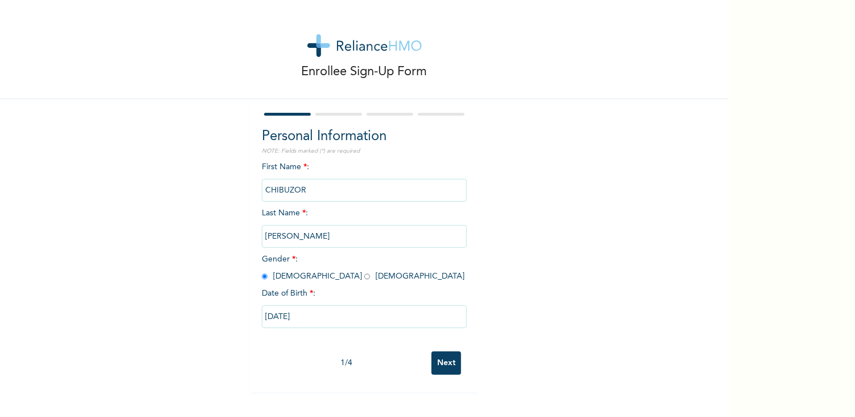
scroll to position [0, 0]
click at [440, 363] on input "Next" at bounding box center [447, 362] width 30 height 23
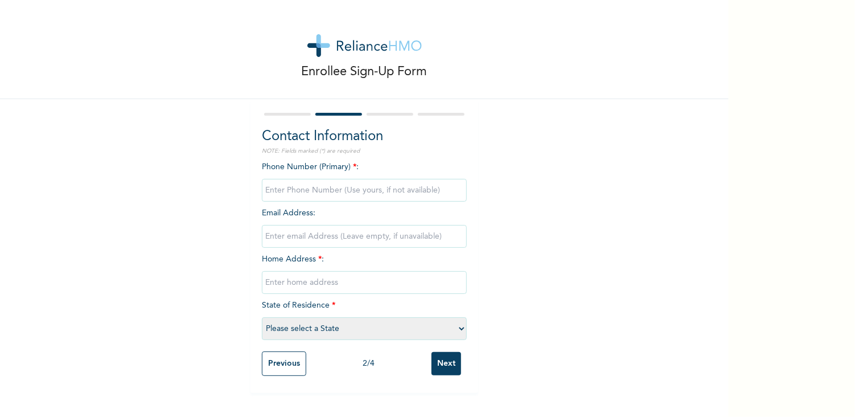
click at [346, 195] on input "phone" at bounding box center [364, 190] width 205 height 23
type input "08112744258"
type input "[EMAIL_ADDRESS][DOMAIN_NAME]"
type input "[DEMOGRAPHIC_DATA], [GEOGRAPHIC_DATA] layout, off [GEOGRAPHIC_DATA] ro"
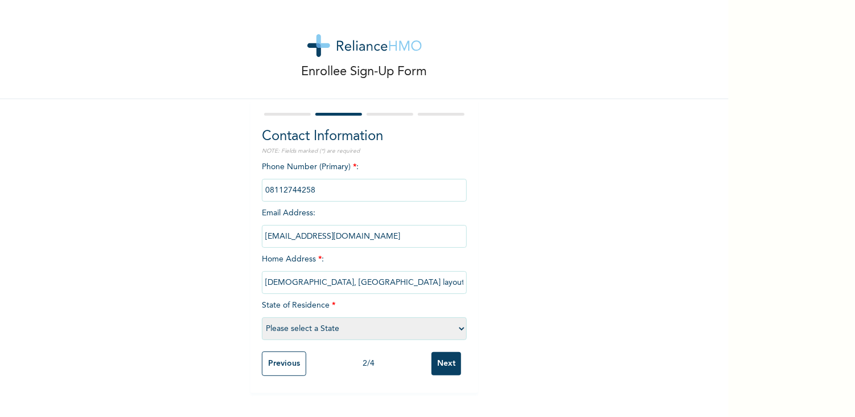
select select "10"
click at [439, 362] on input "Next" at bounding box center [447, 363] width 30 height 23
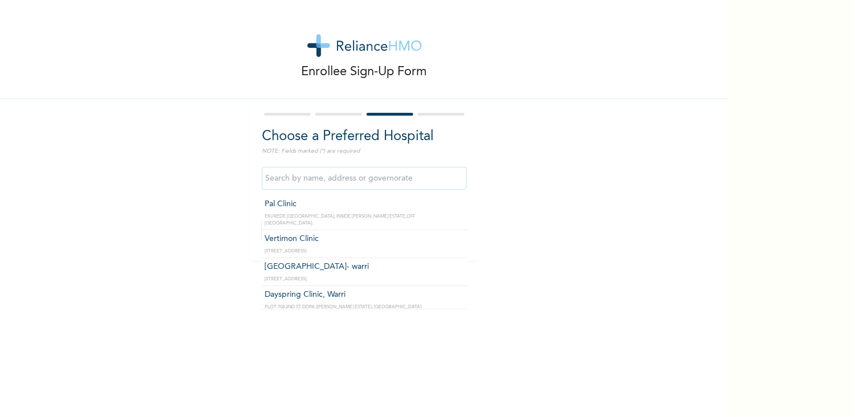
click at [383, 182] on input "text" at bounding box center [364, 178] width 205 height 23
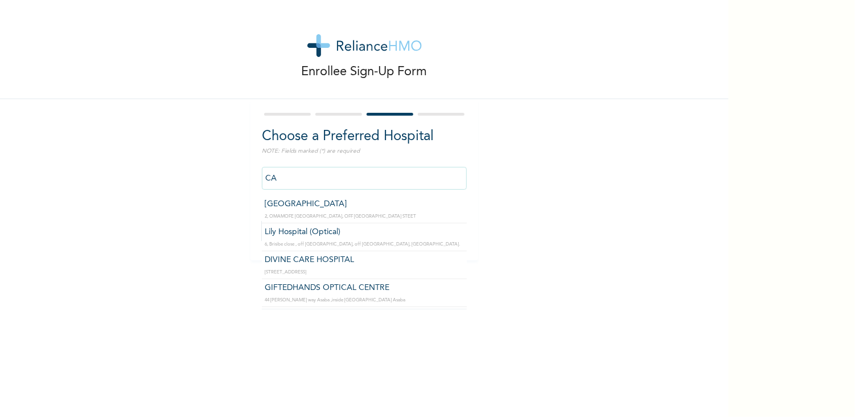
type input "[GEOGRAPHIC_DATA]"
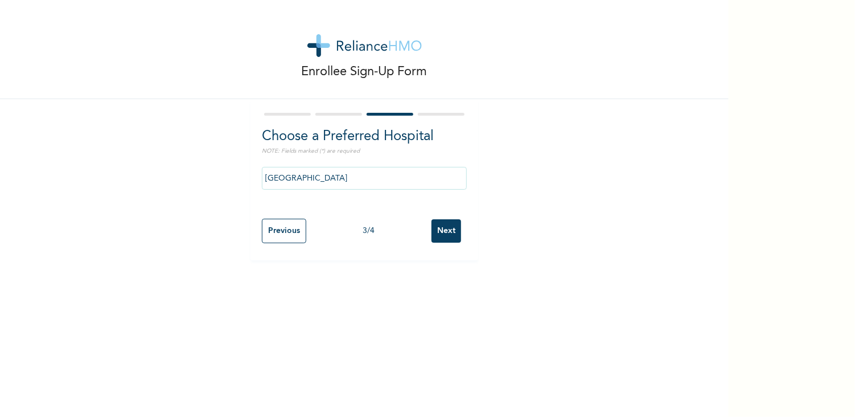
click at [439, 237] on input "Next" at bounding box center [447, 230] width 30 height 23
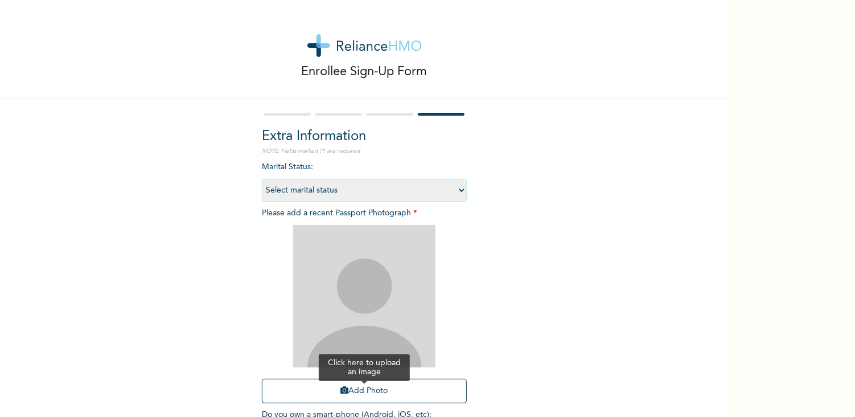
click at [380, 392] on button "Add Photo" at bounding box center [364, 391] width 205 height 24
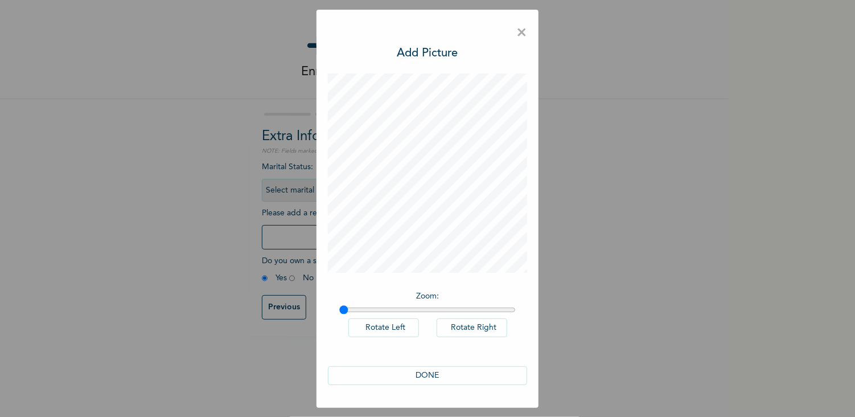
click at [433, 375] on button "DONE" at bounding box center [427, 375] width 199 height 19
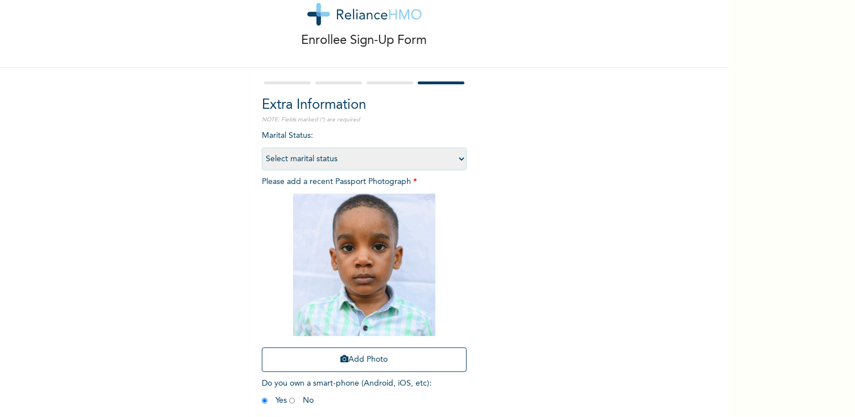
scroll to position [81, 0]
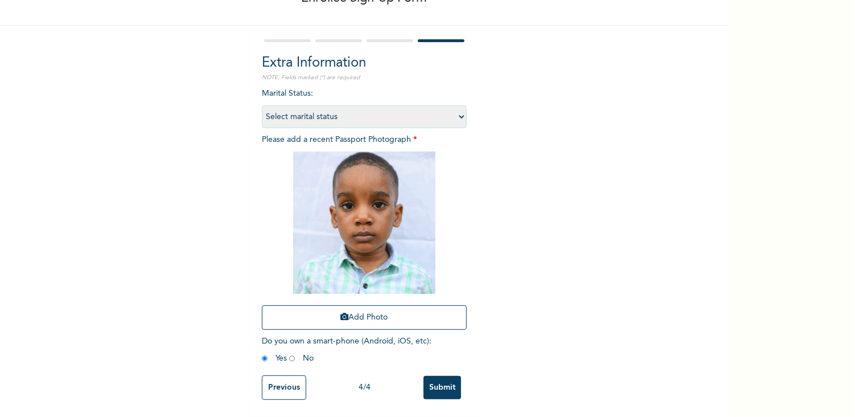
click at [439, 384] on input "Submit" at bounding box center [443, 387] width 38 height 23
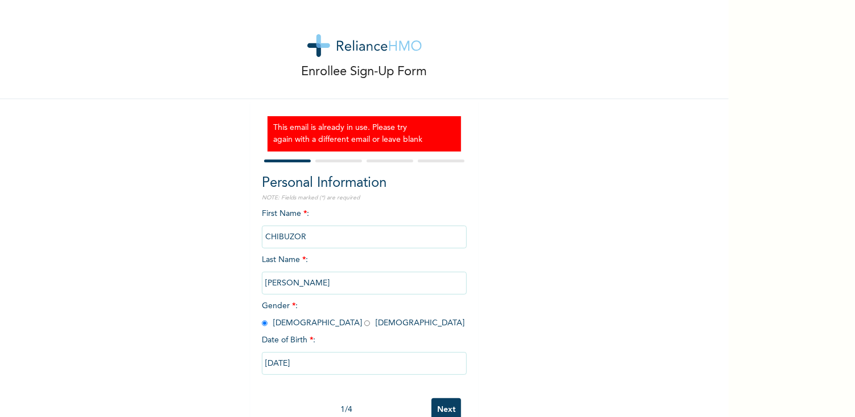
scroll to position [30, 0]
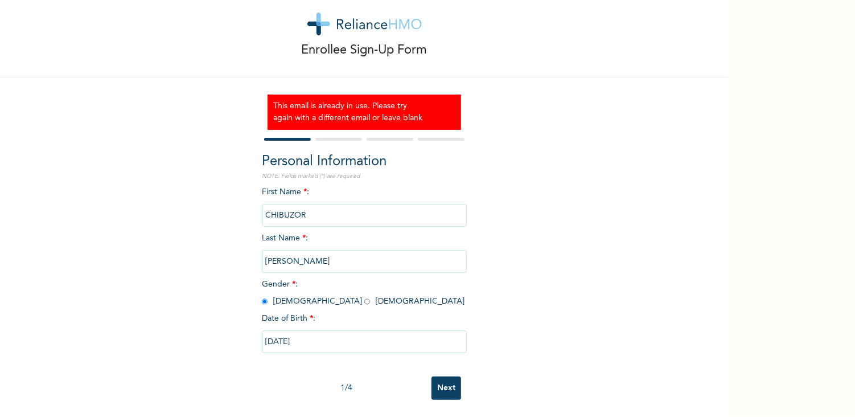
click at [442, 376] on input "Next" at bounding box center [447, 387] width 30 height 23
select select "10"
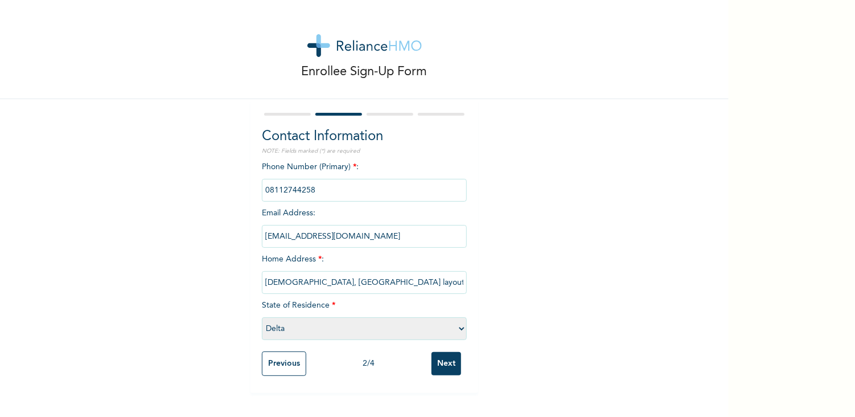
scroll to position [0, 0]
click at [378, 240] on input "[EMAIL_ADDRESS][DOMAIN_NAME]" at bounding box center [364, 236] width 205 height 23
click at [591, 250] on div "Enrollee Sign-Up Form Contact Information NOTE: Fields marked (*) are required …" at bounding box center [364, 196] width 729 height 393
click at [288, 238] on input "[EMAIL_ADDRESS][DOMAIN_NAME]" at bounding box center [364, 236] width 205 height 23
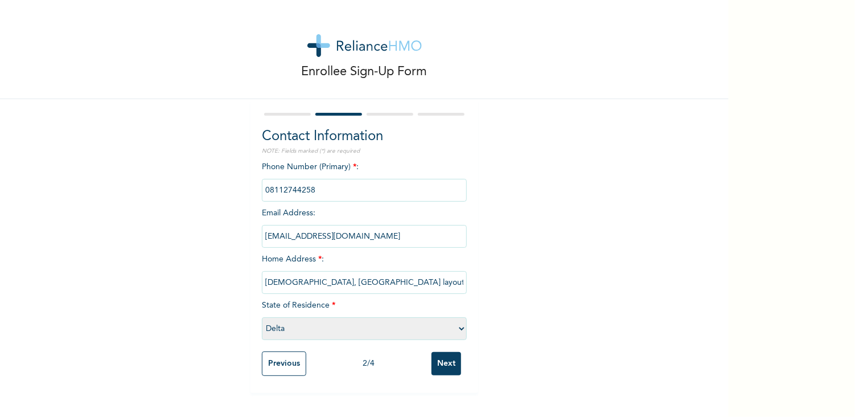
click at [285, 238] on input "[EMAIL_ADDRESS][DOMAIN_NAME]" at bounding box center [364, 236] width 205 height 23
type input "[PERSON_NAME][EMAIL_ADDRESS][PERSON_NAME][DOMAIN_NAME]"
click at [444, 362] on input "Next" at bounding box center [447, 363] width 30 height 23
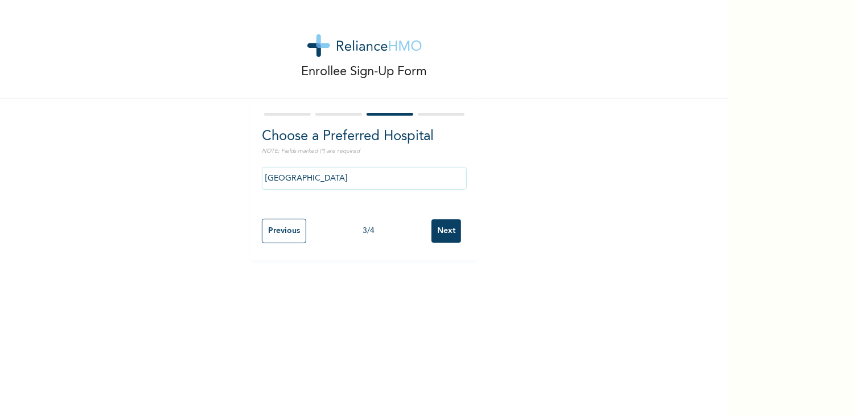
click at [449, 240] on input "Next" at bounding box center [447, 230] width 30 height 23
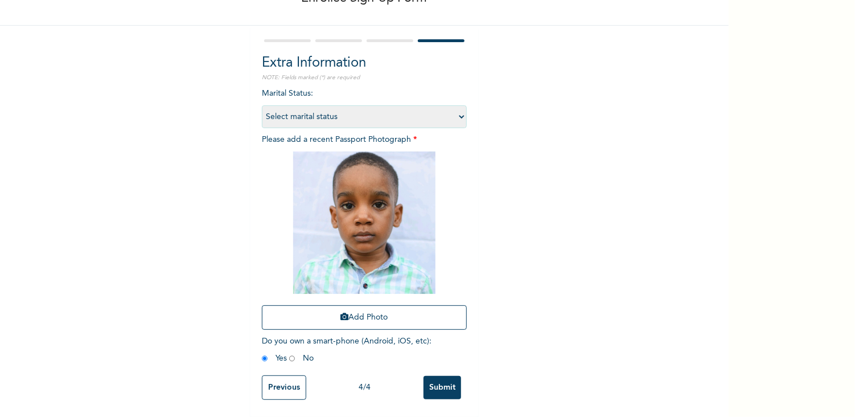
scroll to position [81, 0]
click at [431, 376] on input "Submit" at bounding box center [443, 387] width 38 height 23
